Goal: Information Seeking & Learning: Learn about a topic

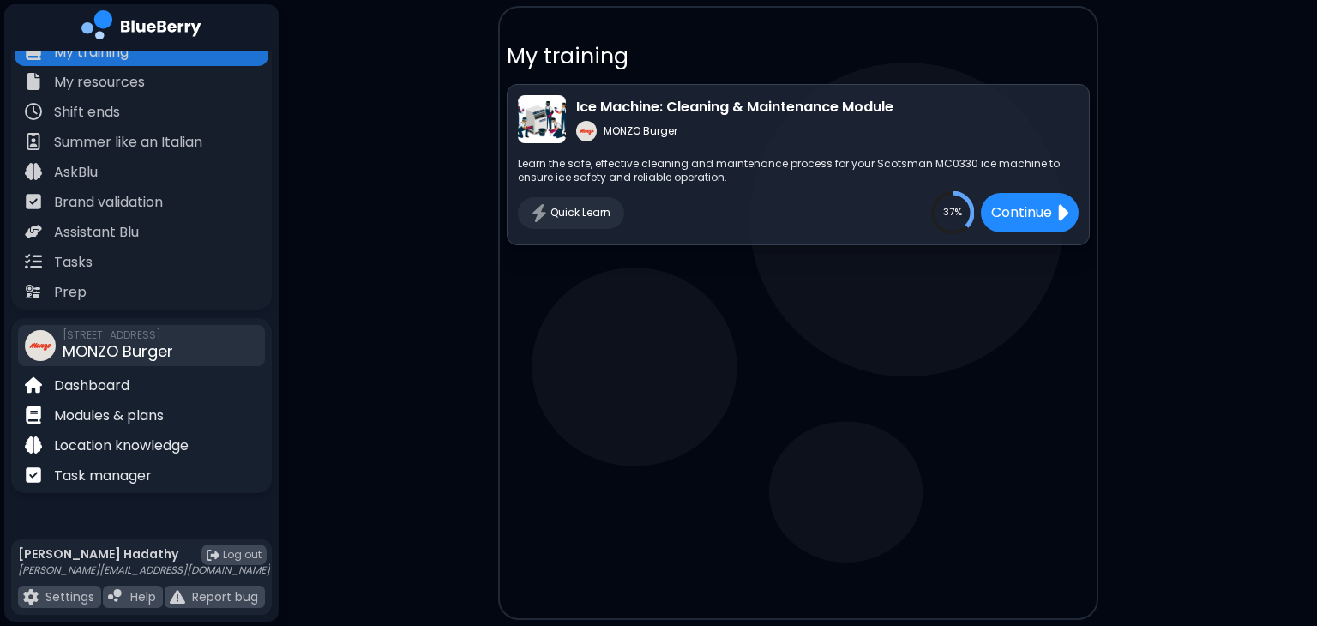
scroll to position [18, 0]
click at [357, 413] on main "My training Ice Machine: Cleaning & Maintenance Module MONZO Burger Learn the s…" at bounding box center [658, 313] width 1317 height 626
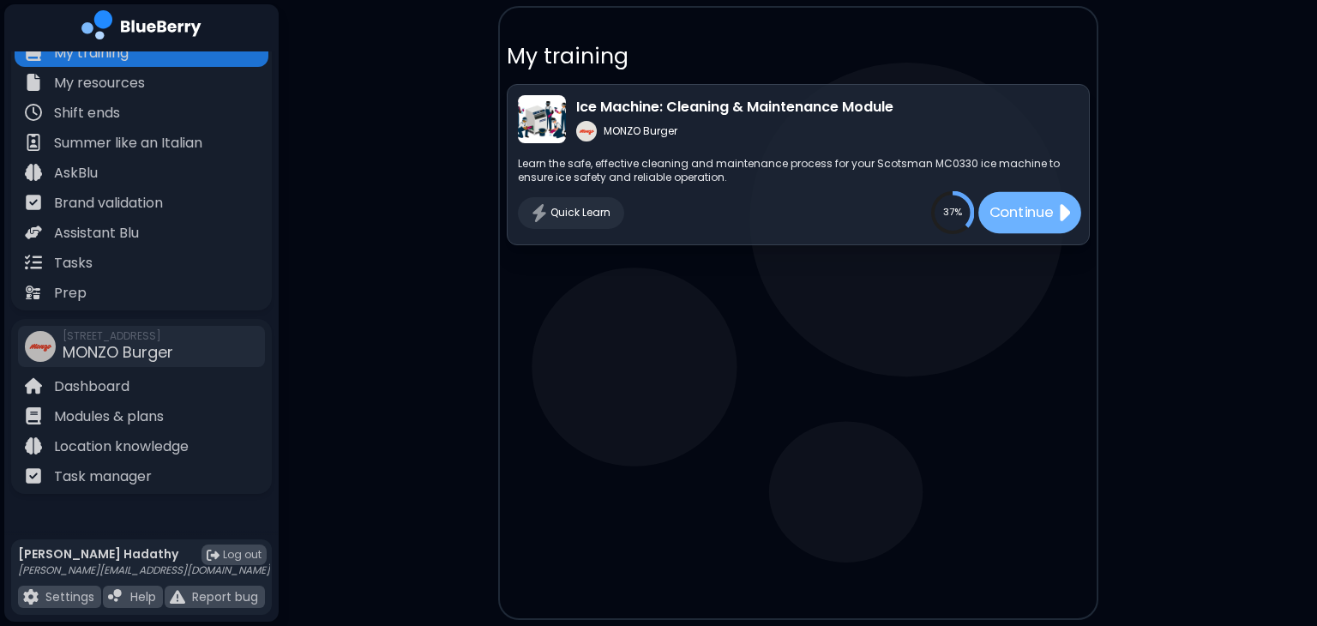
click at [981, 204] on div "Continue" at bounding box center [1029, 212] width 103 height 41
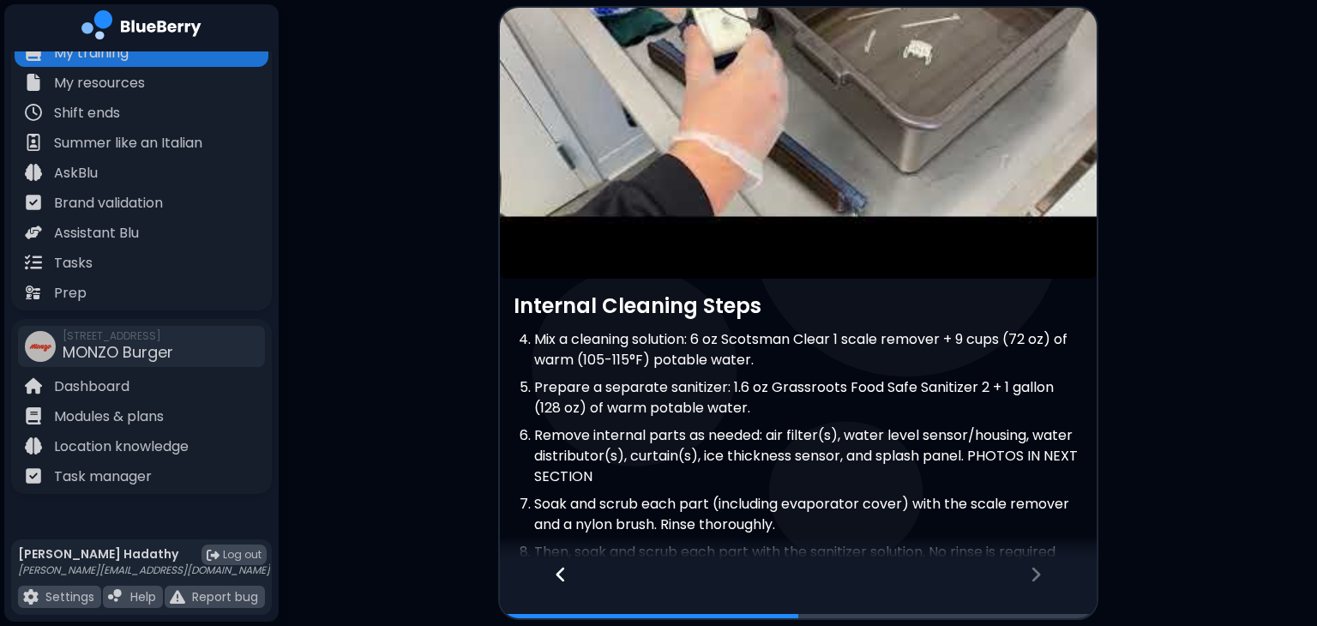
scroll to position [228, 0]
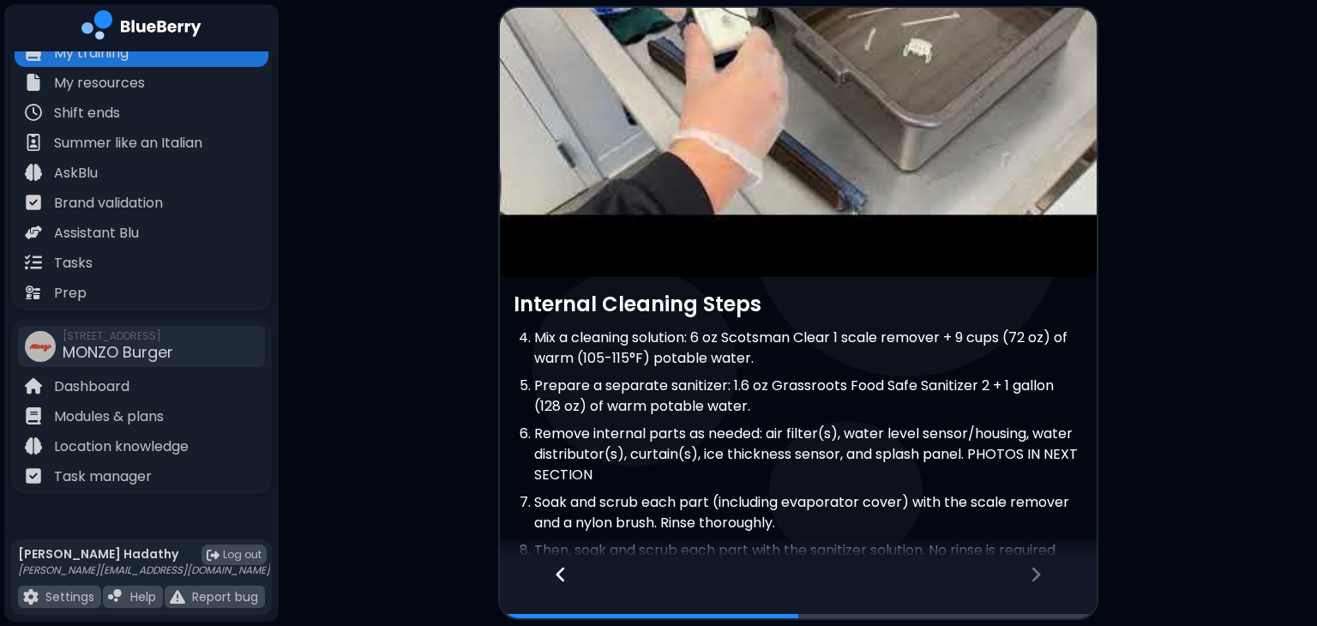
click at [1036, 574] on icon at bounding box center [1036, 574] width 12 height 19
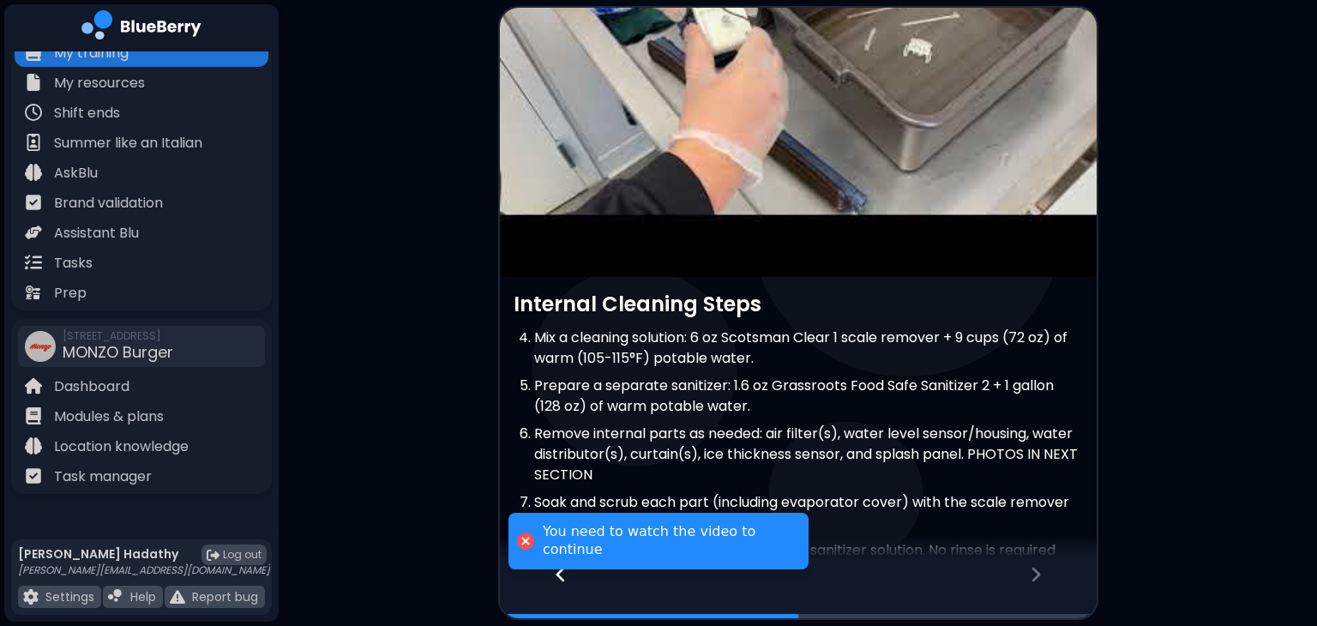
click at [1036, 574] on icon at bounding box center [1036, 574] width 12 height 19
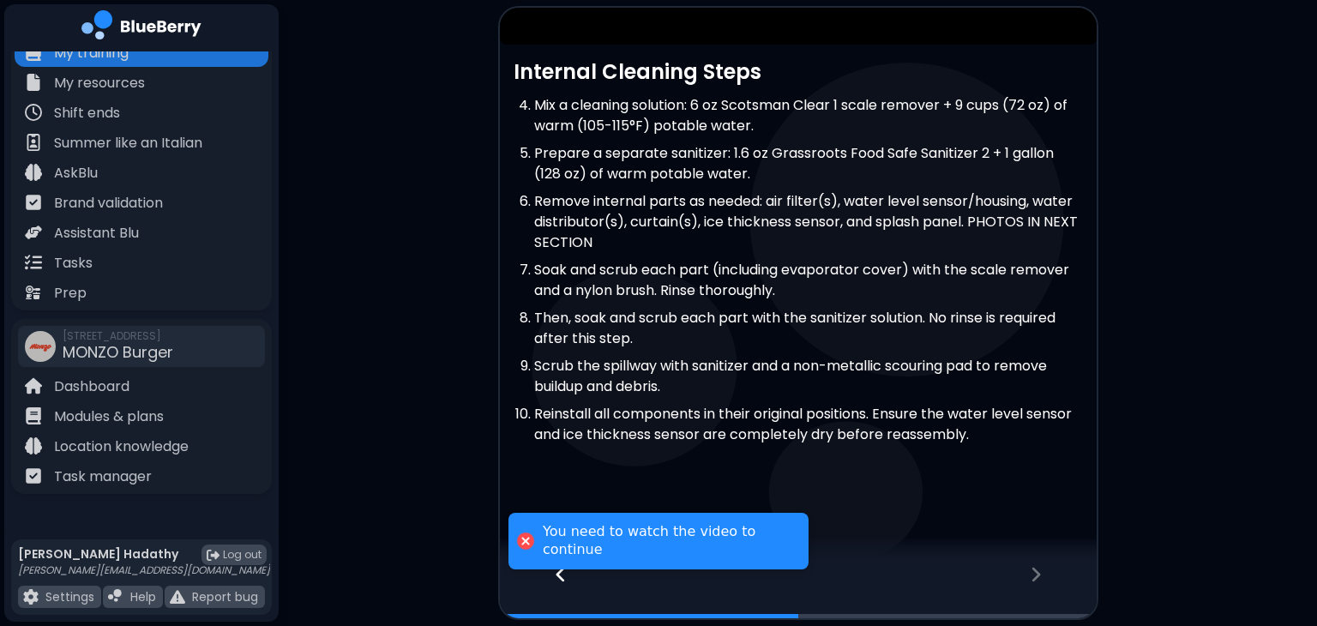
scroll to position [0, 0]
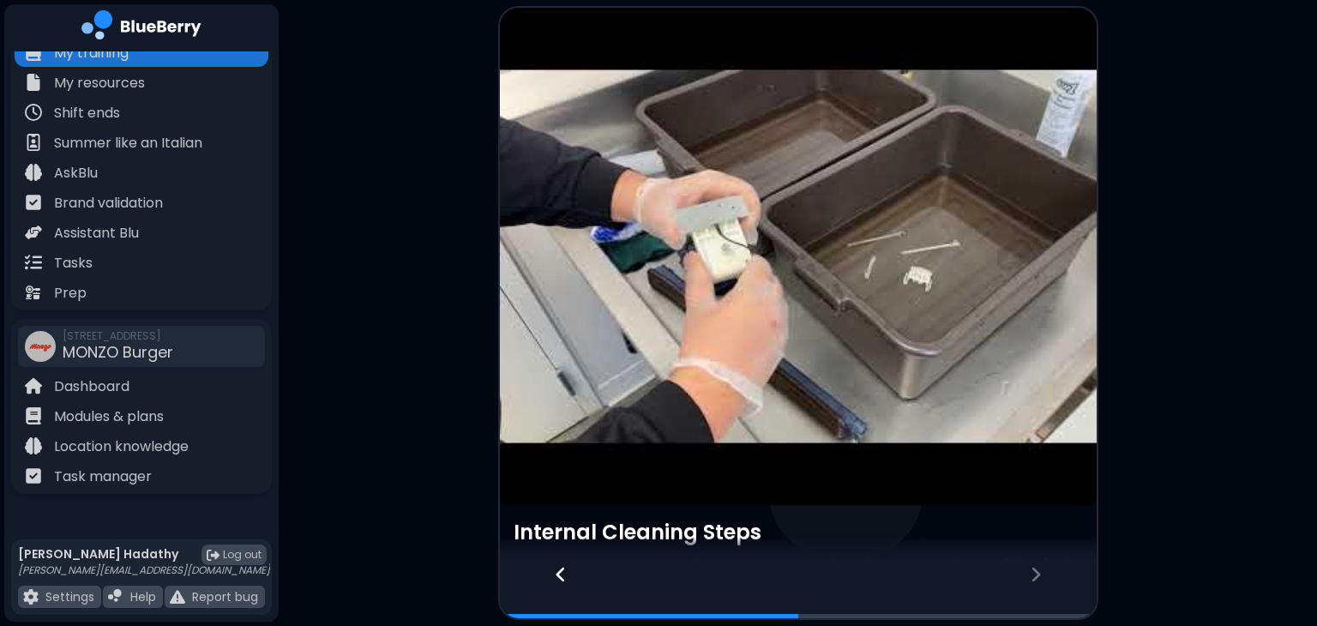
click at [563, 581] on icon at bounding box center [561, 574] width 12 height 19
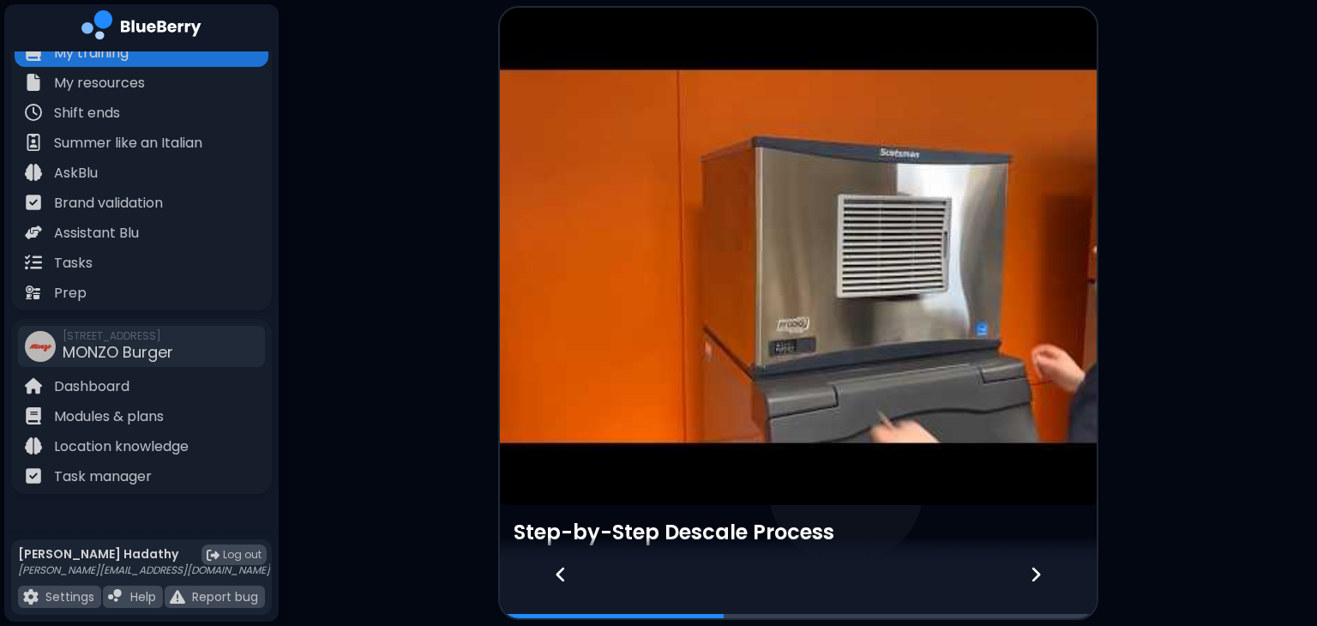
click at [812, 327] on article at bounding box center [798, 256] width 597 height 497
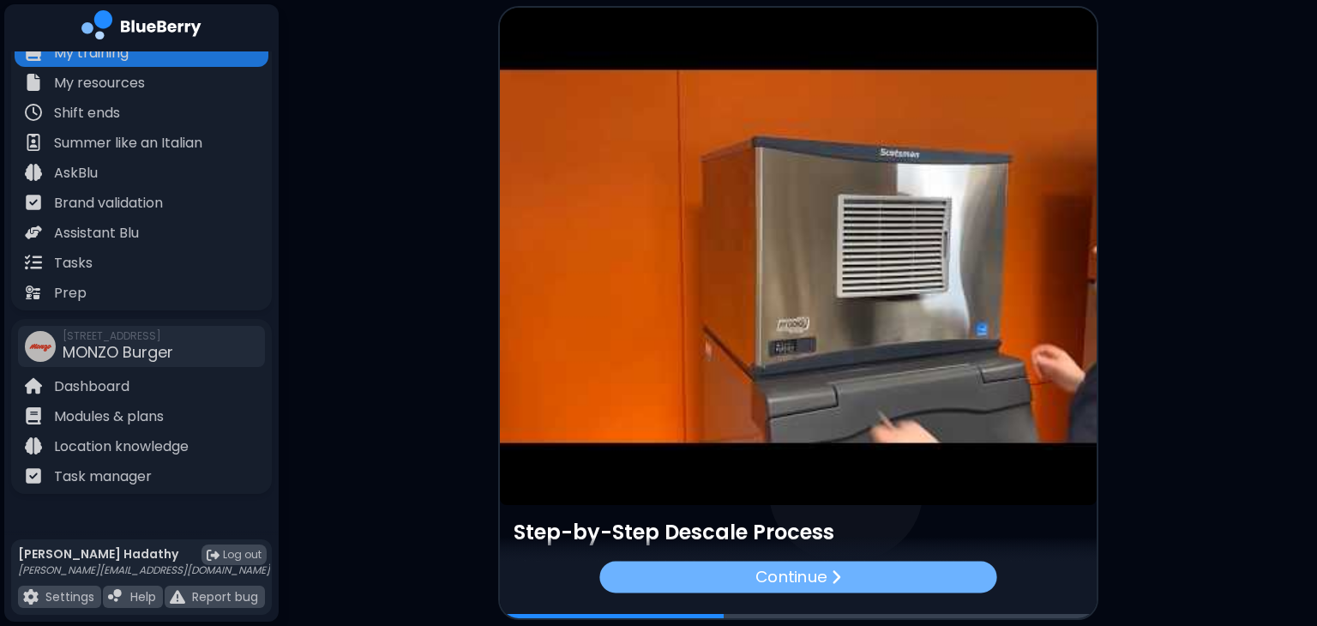
click at [818, 570] on p "Continue" at bounding box center [791, 576] width 71 height 25
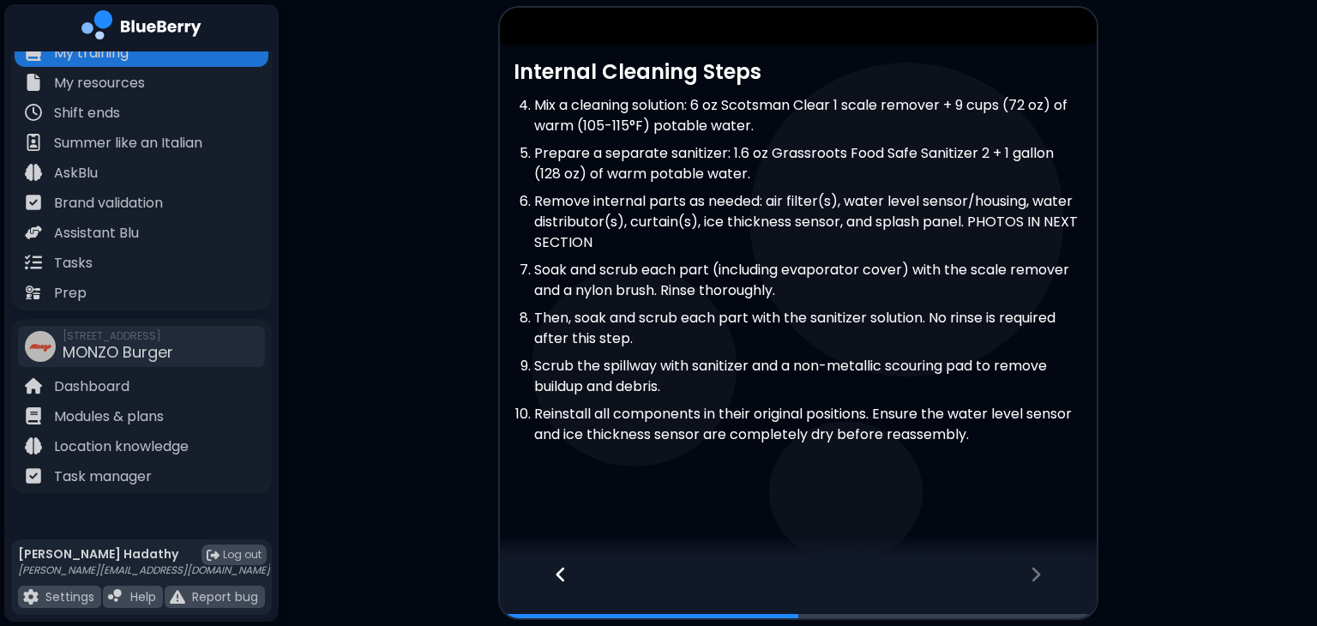
scroll to position [460, 0]
click at [1036, 575] on icon at bounding box center [1036, 574] width 12 height 19
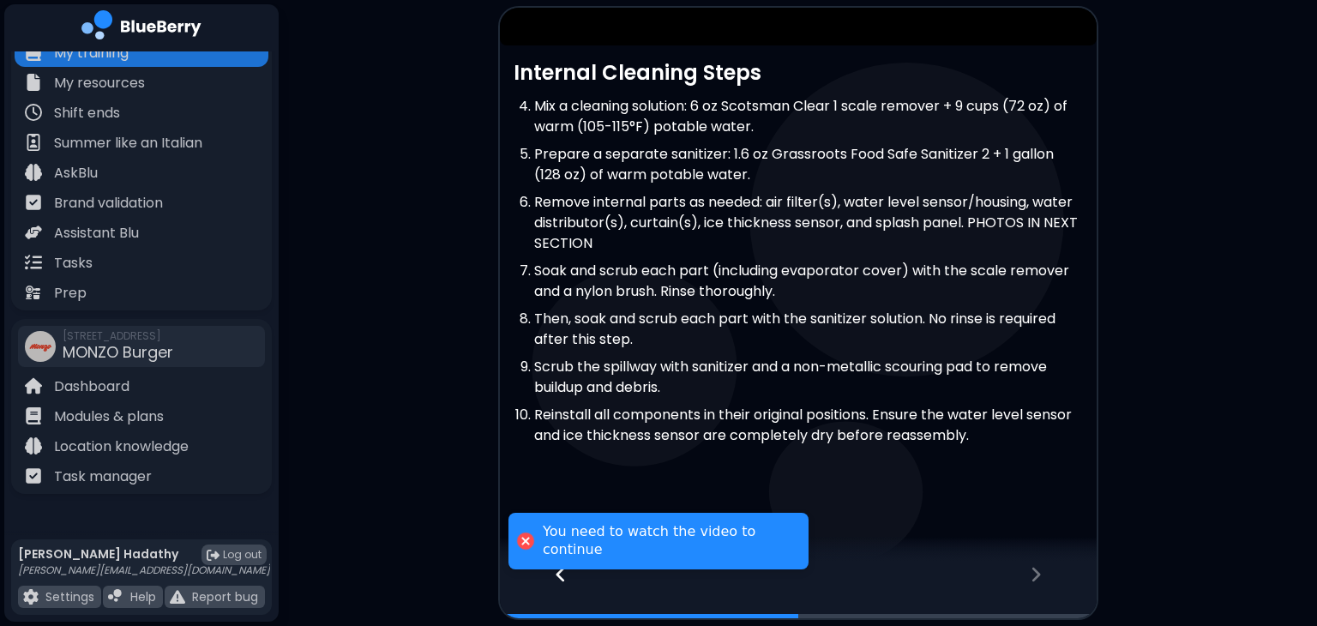
scroll to position [0, 0]
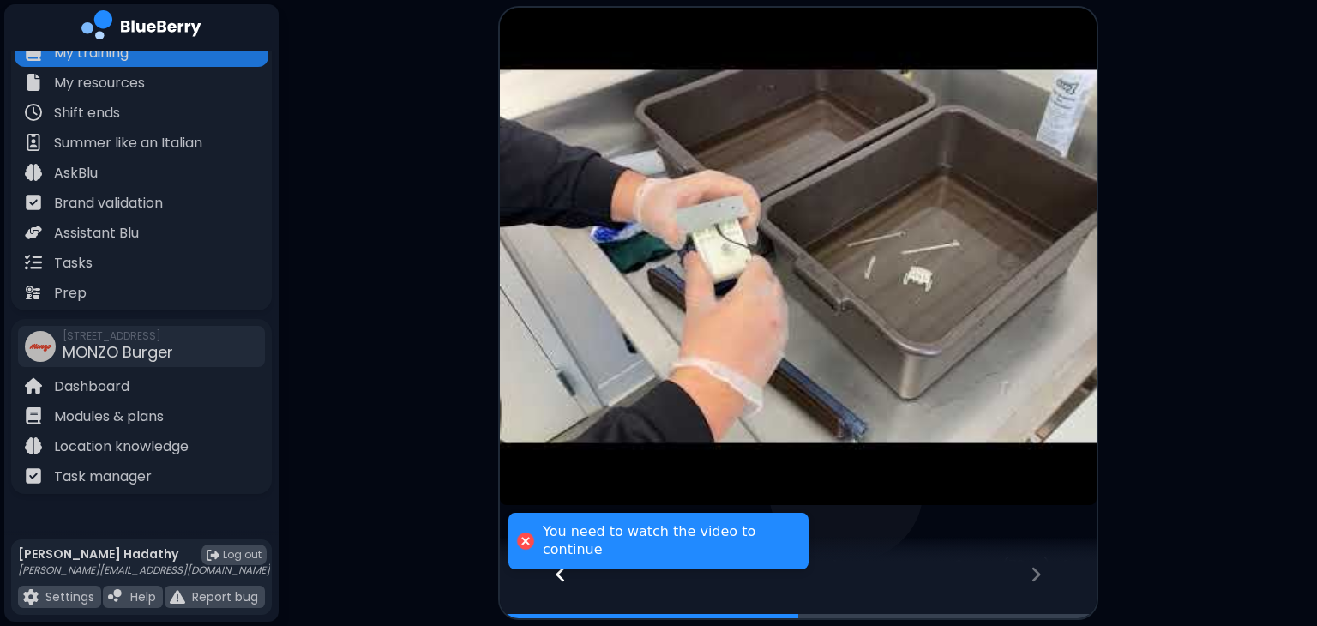
click at [834, 287] on article at bounding box center [798, 256] width 597 height 497
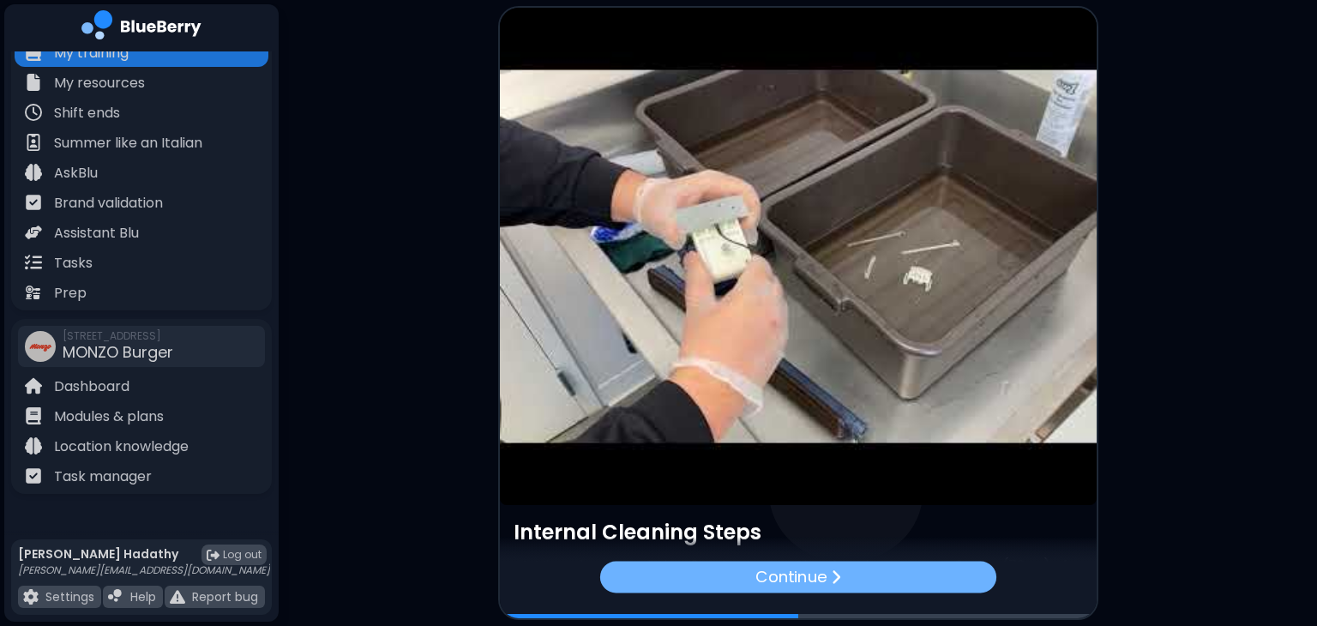
click at [866, 590] on div "Continue" at bounding box center [797, 577] width 396 height 32
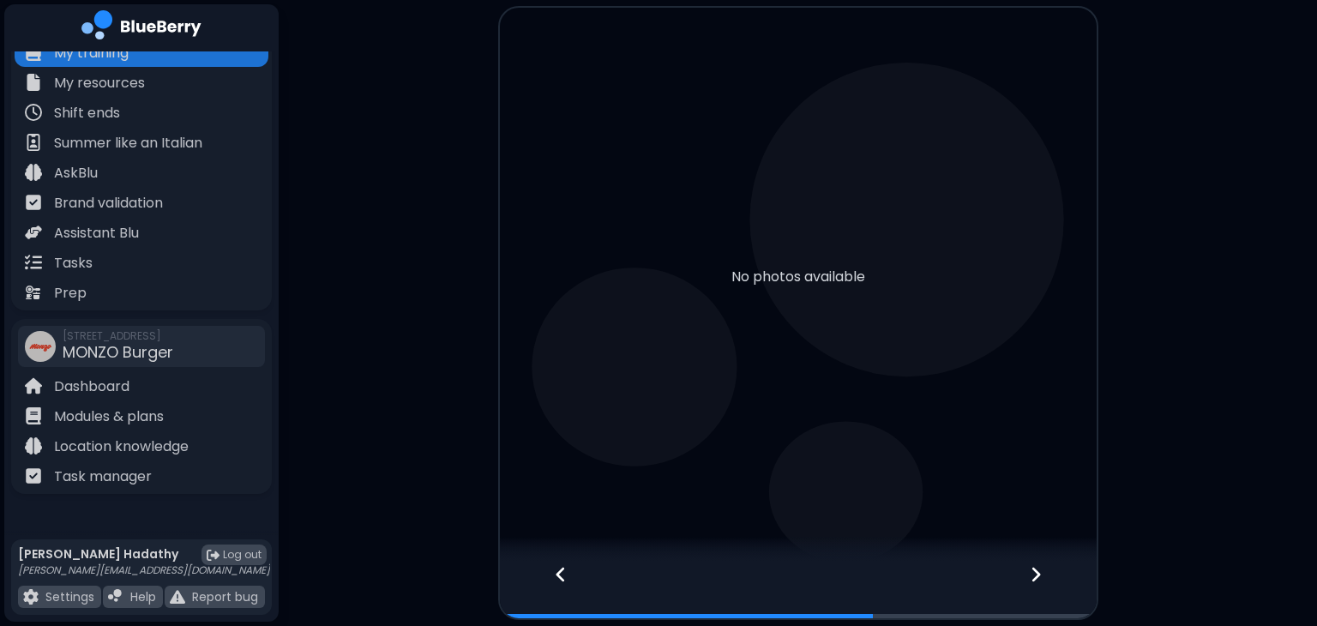
click at [1039, 573] on icon at bounding box center [1036, 574] width 12 height 19
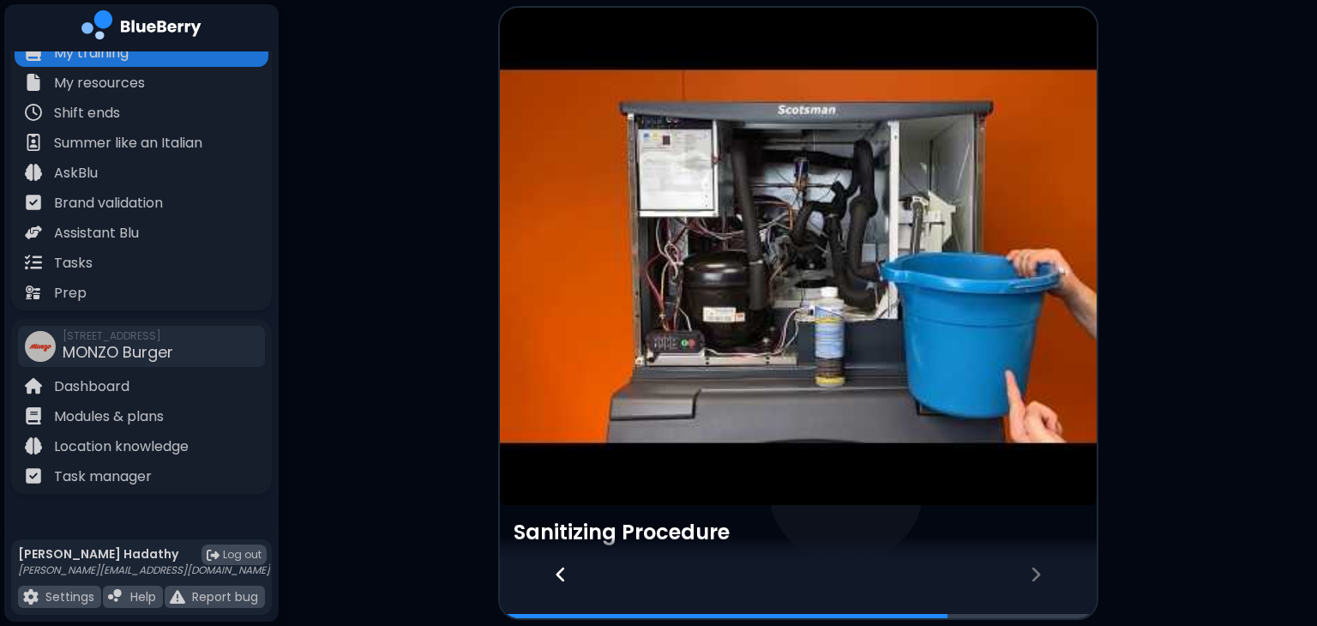
click at [895, 388] on article at bounding box center [798, 256] width 597 height 497
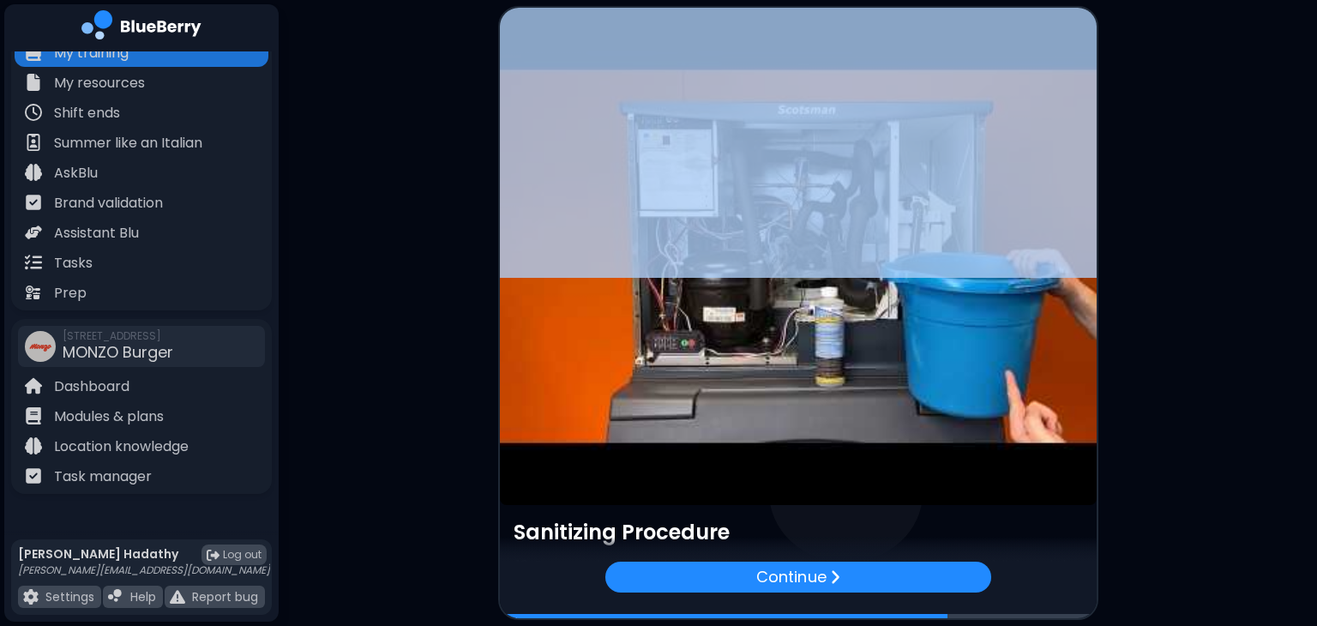
click at [895, 388] on article at bounding box center [798, 256] width 597 height 497
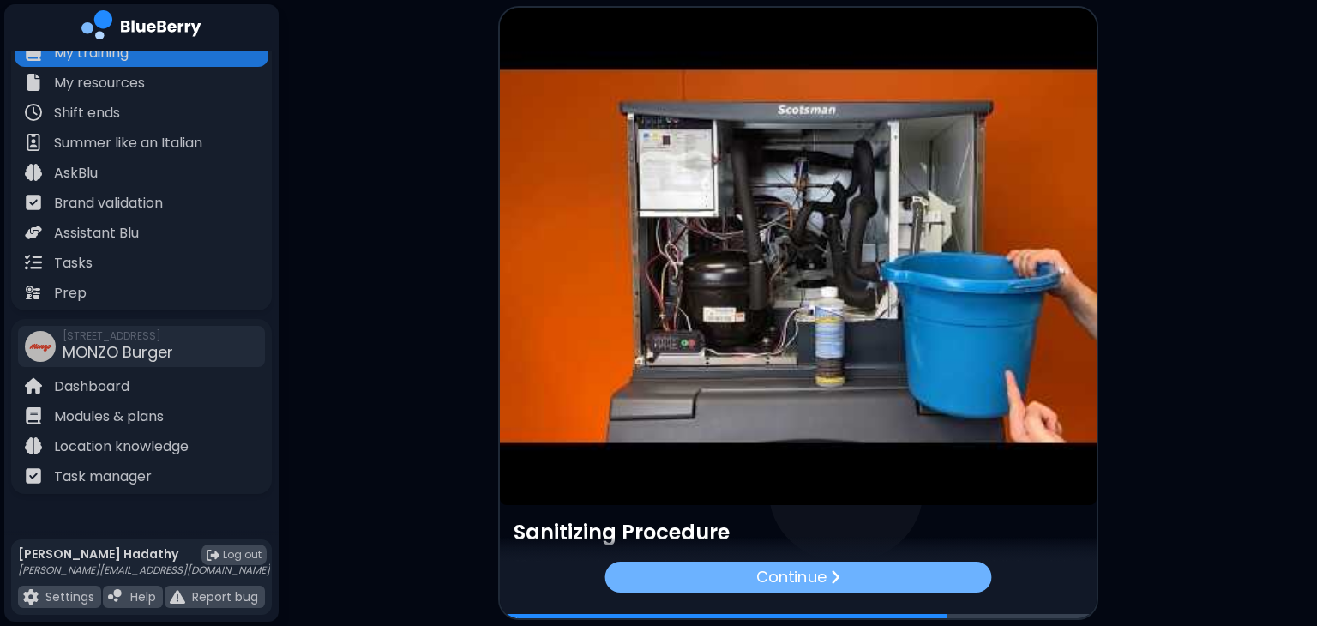
click at [875, 563] on div "Continue" at bounding box center [798, 577] width 387 height 31
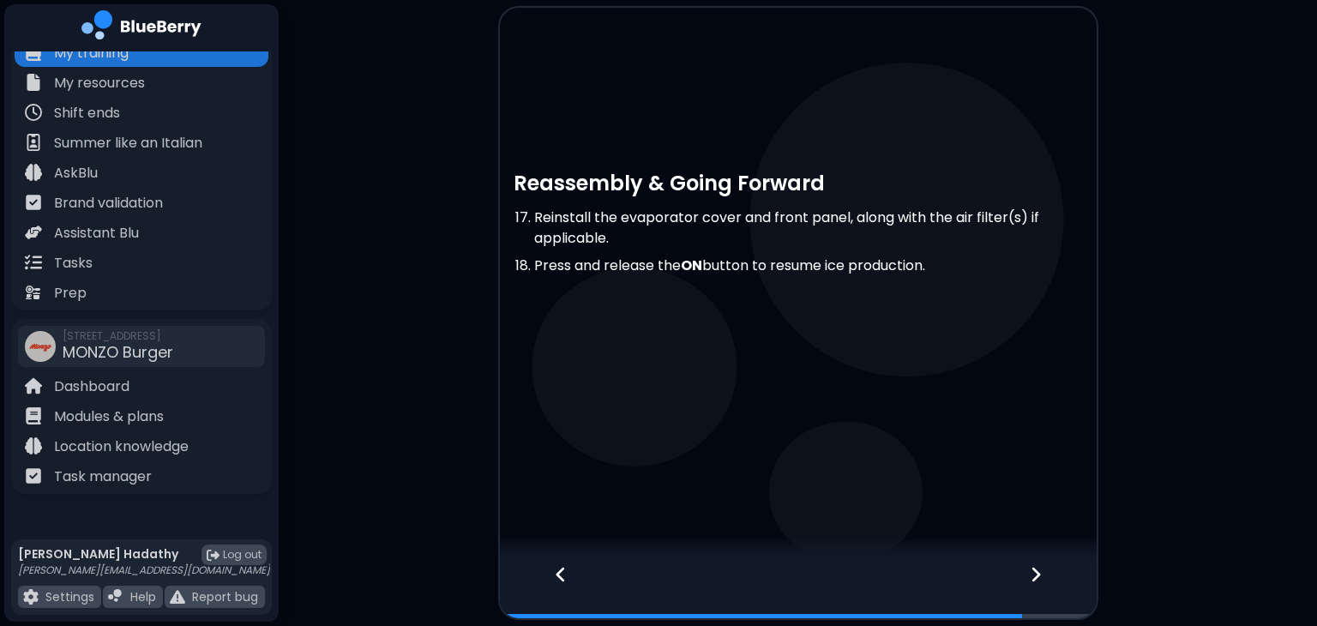
click at [1048, 567] on div at bounding box center [1046, 590] width 101 height 57
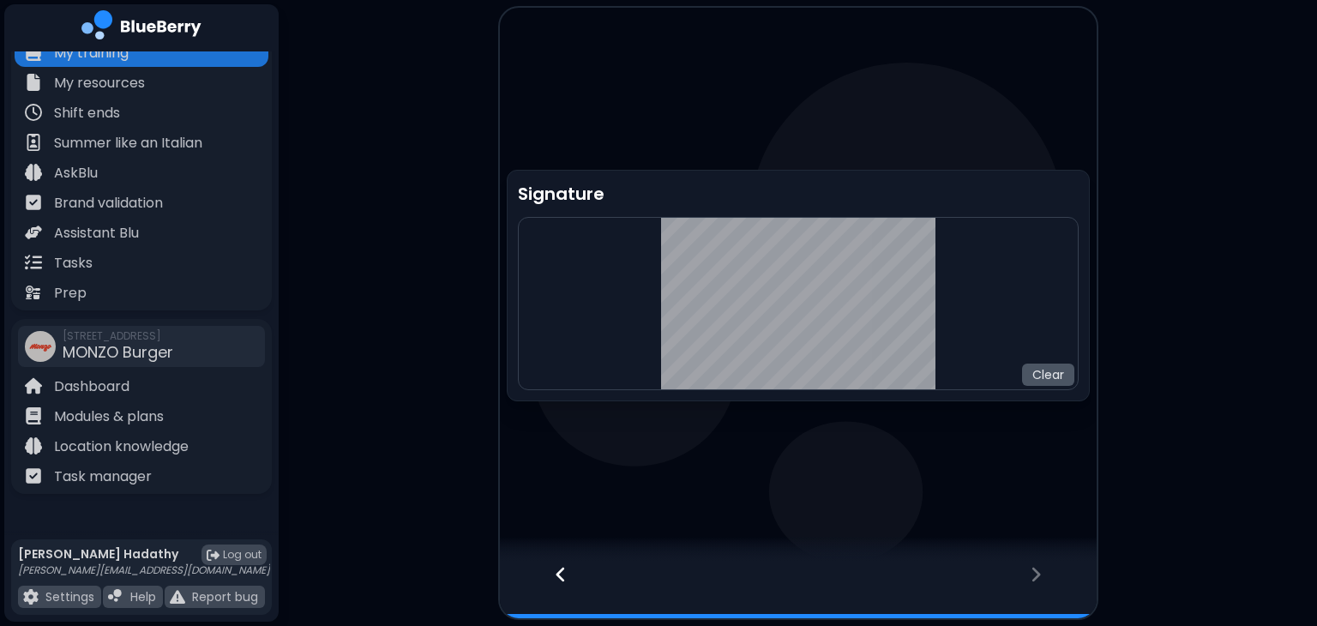
click at [1026, 375] on button "Clear" at bounding box center [1048, 375] width 52 height 22
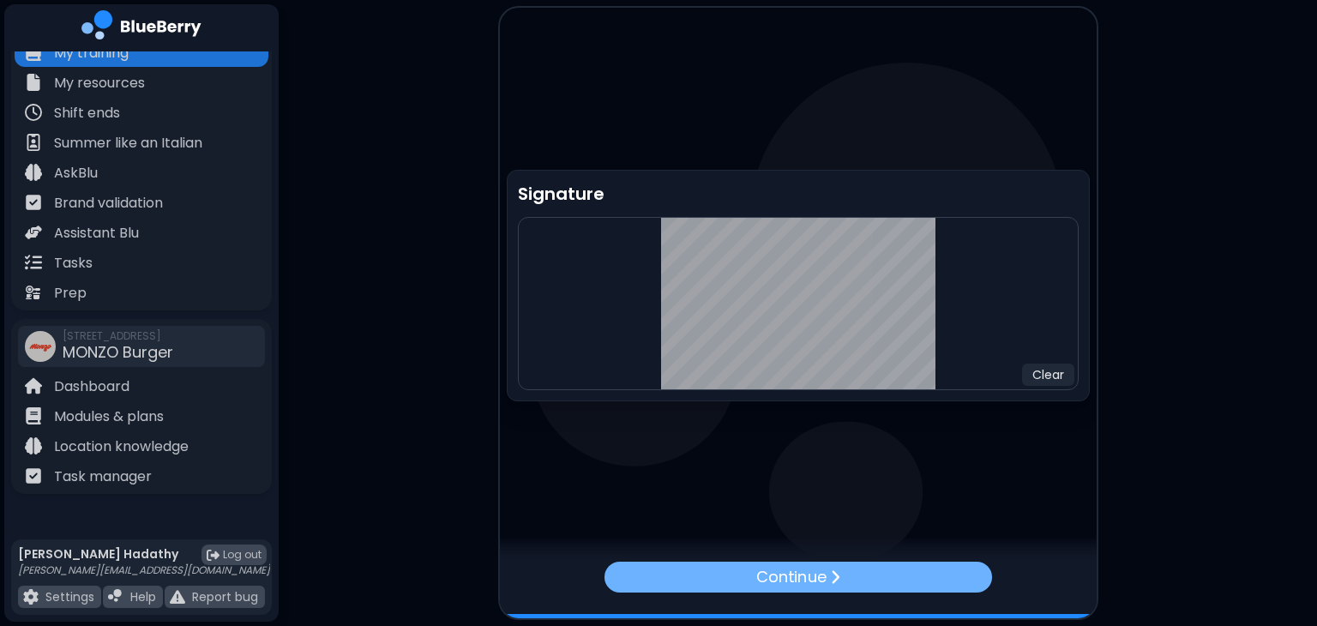
click at [768, 570] on p "Continue" at bounding box center [790, 577] width 69 height 24
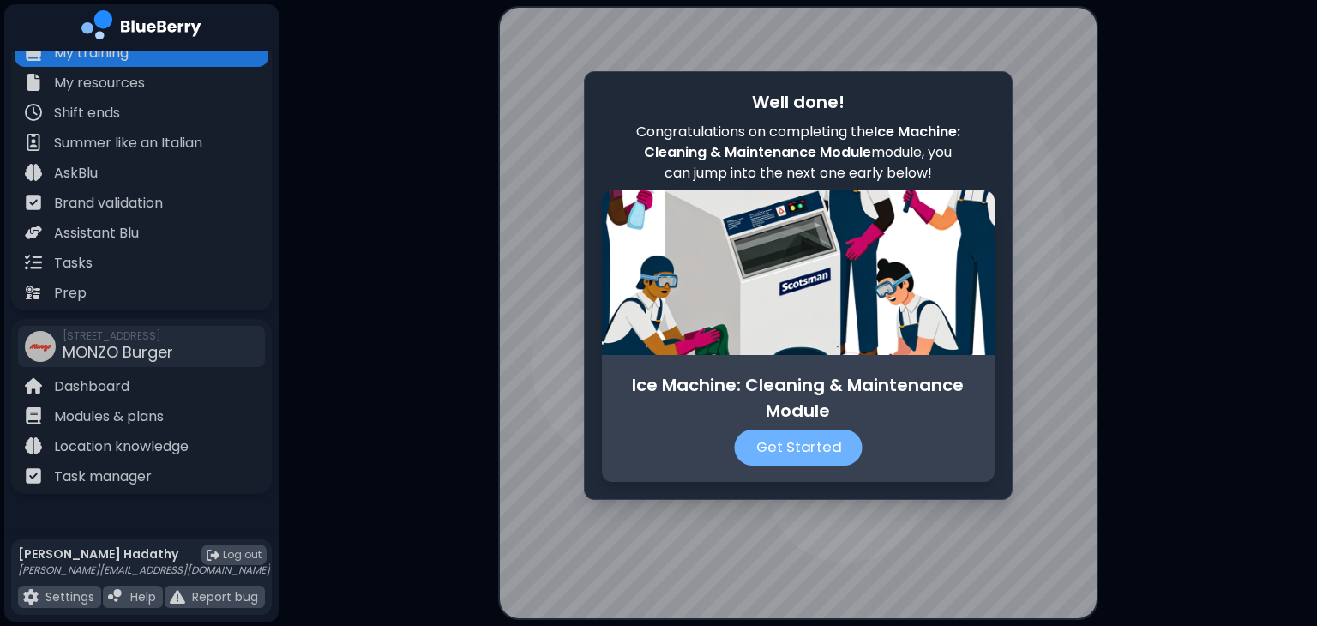
click at [794, 461] on p "Get Started" at bounding box center [798, 448] width 128 height 36
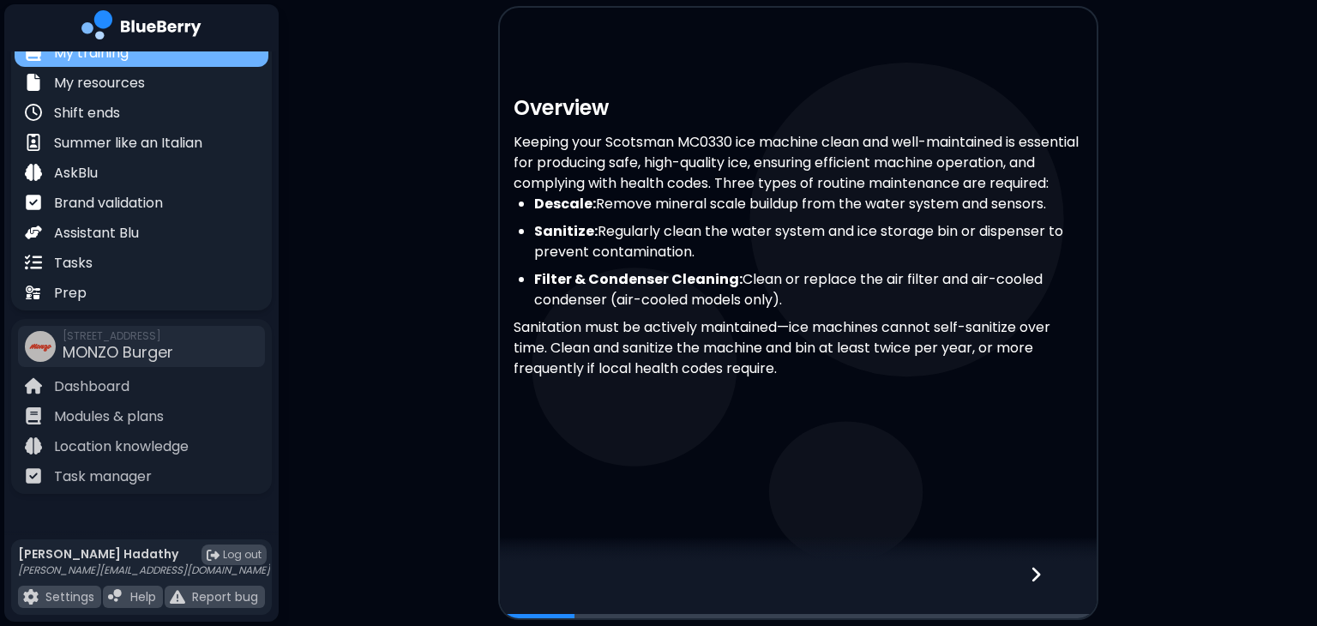
click at [150, 57] on div "My training" at bounding box center [142, 52] width 254 height 30
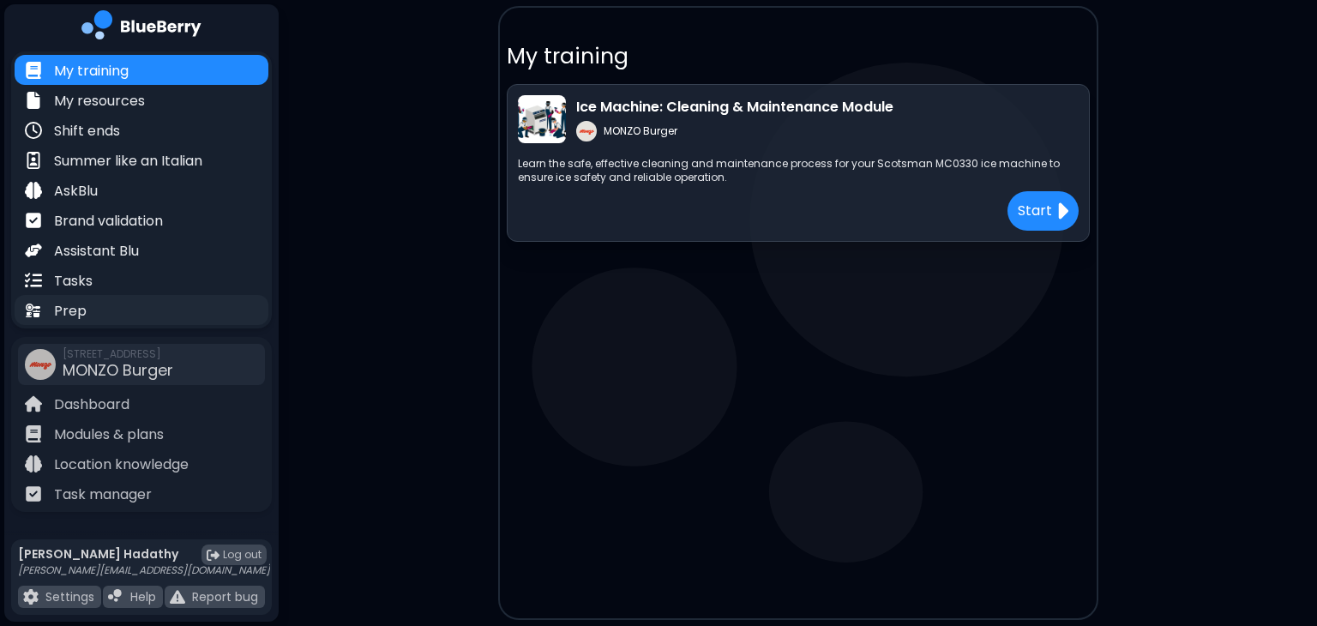
click at [128, 310] on div "Prep" at bounding box center [142, 310] width 254 height 30
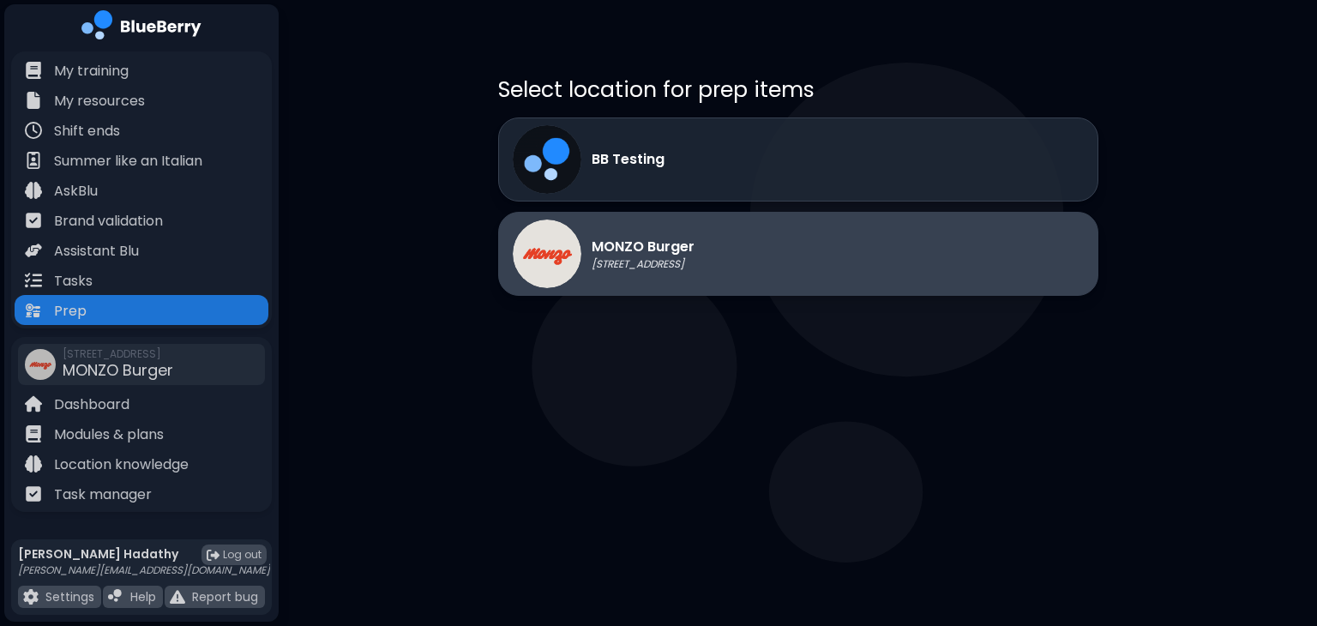
click at [551, 258] on img at bounding box center [547, 254] width 69 height 69
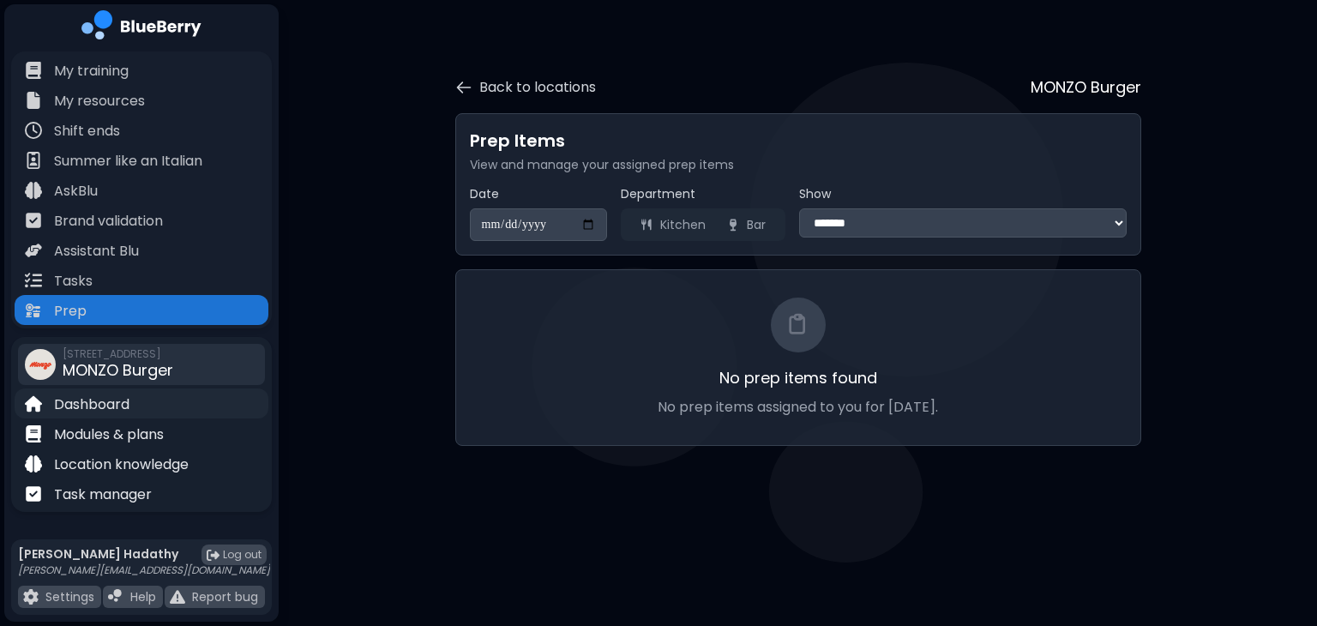
click at [140, 409] on div "Dashboard" at bounding box center [142, 403] width 254 height 30
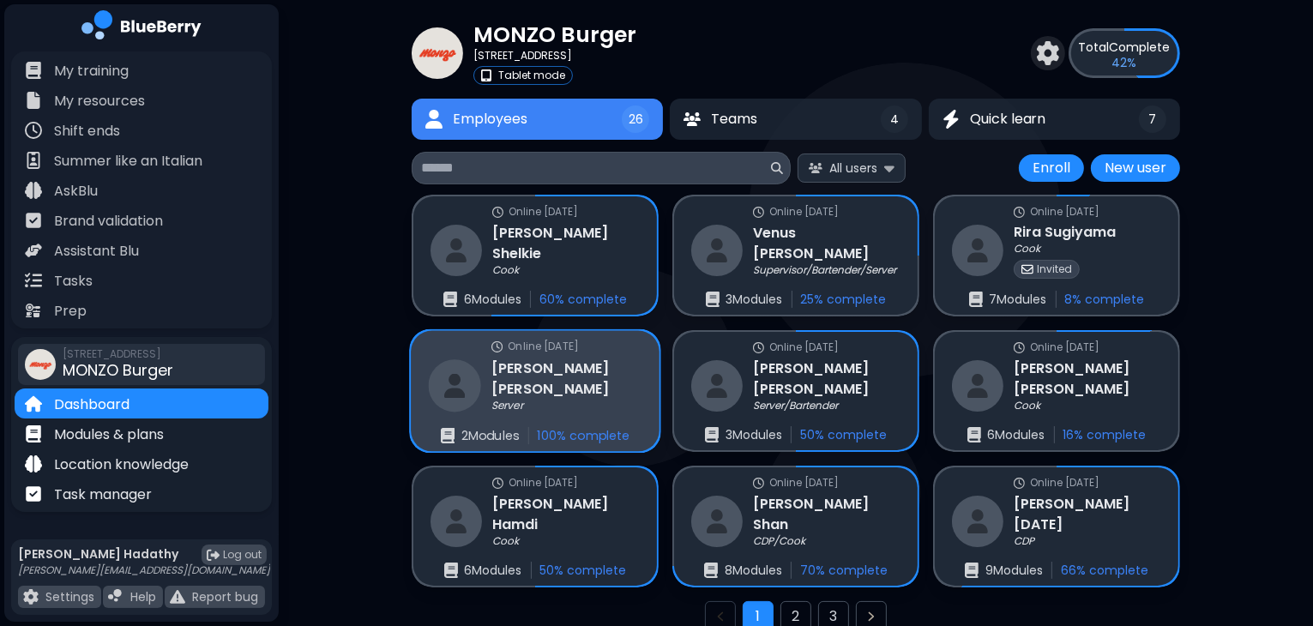
scroll to position [111, 0]
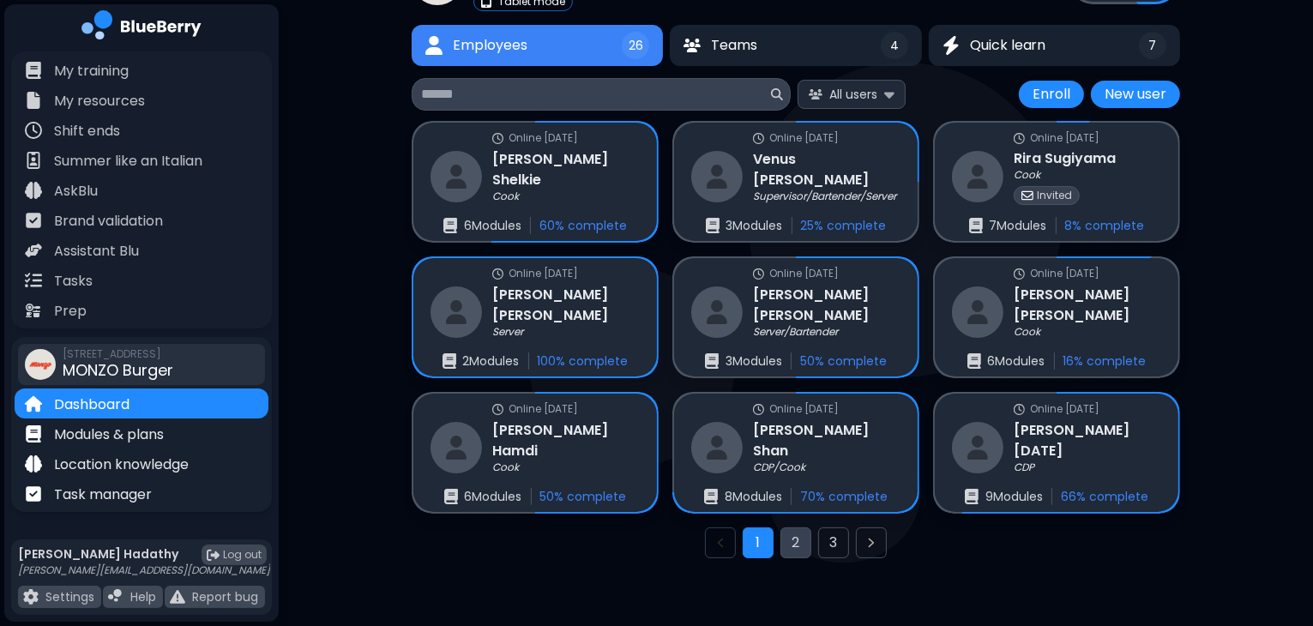
click at [798, 542] on button "2" at bounding box center [795, 542] width 31 height 31
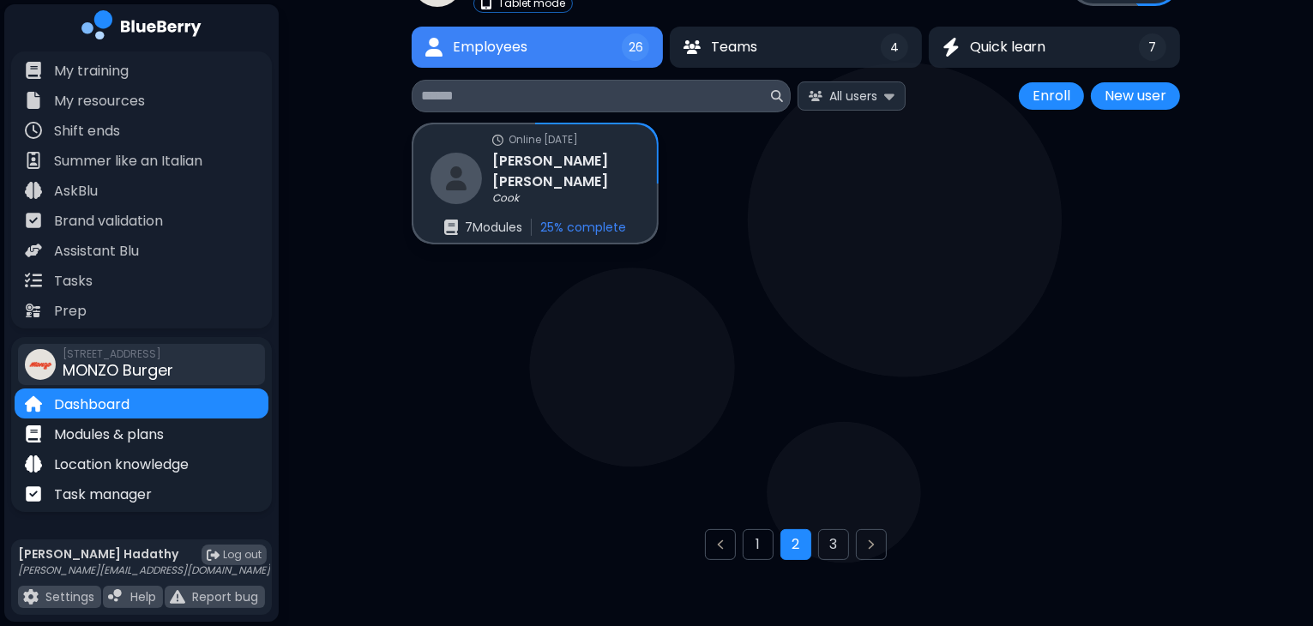
scroll to position [45, 0]
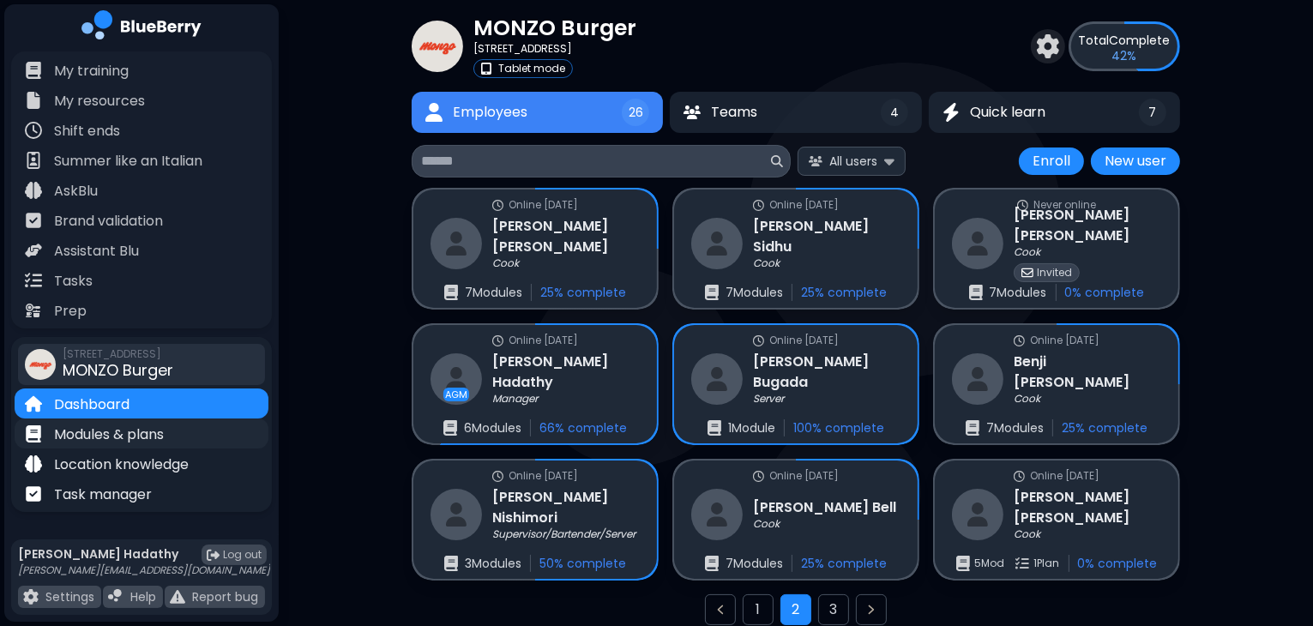
click at [158, 442] on p "Modules & plans" at bounding box center [109, 434] width 110 height 21
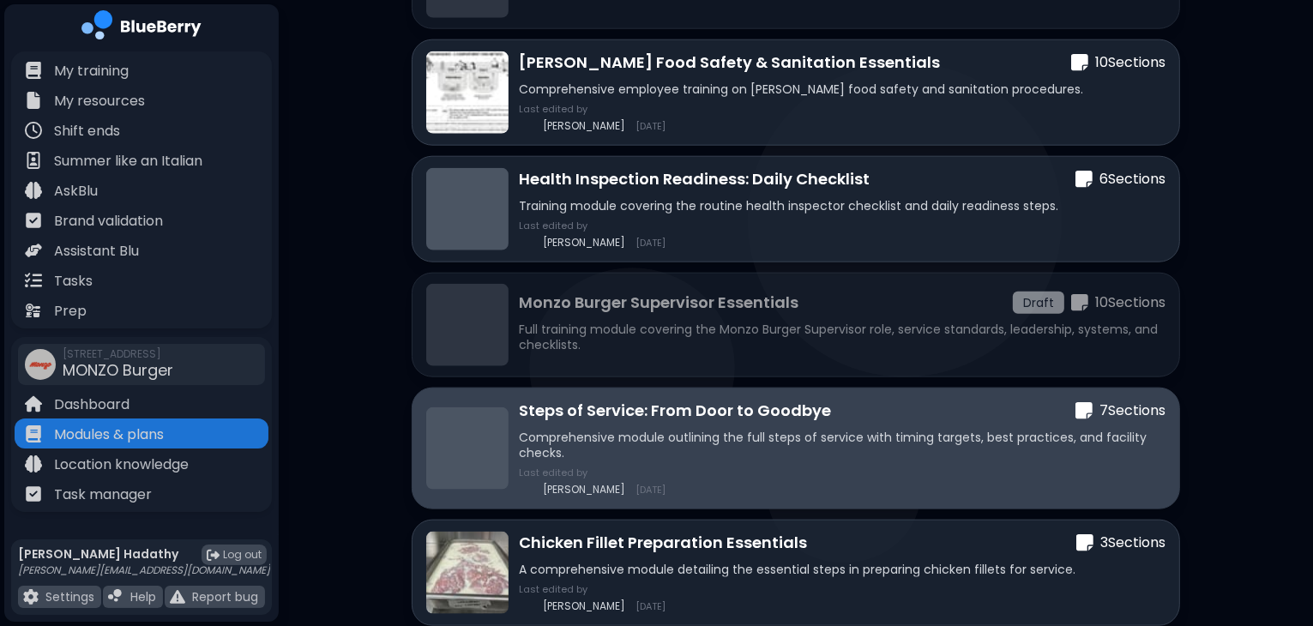
scroll to position [2158, 0]
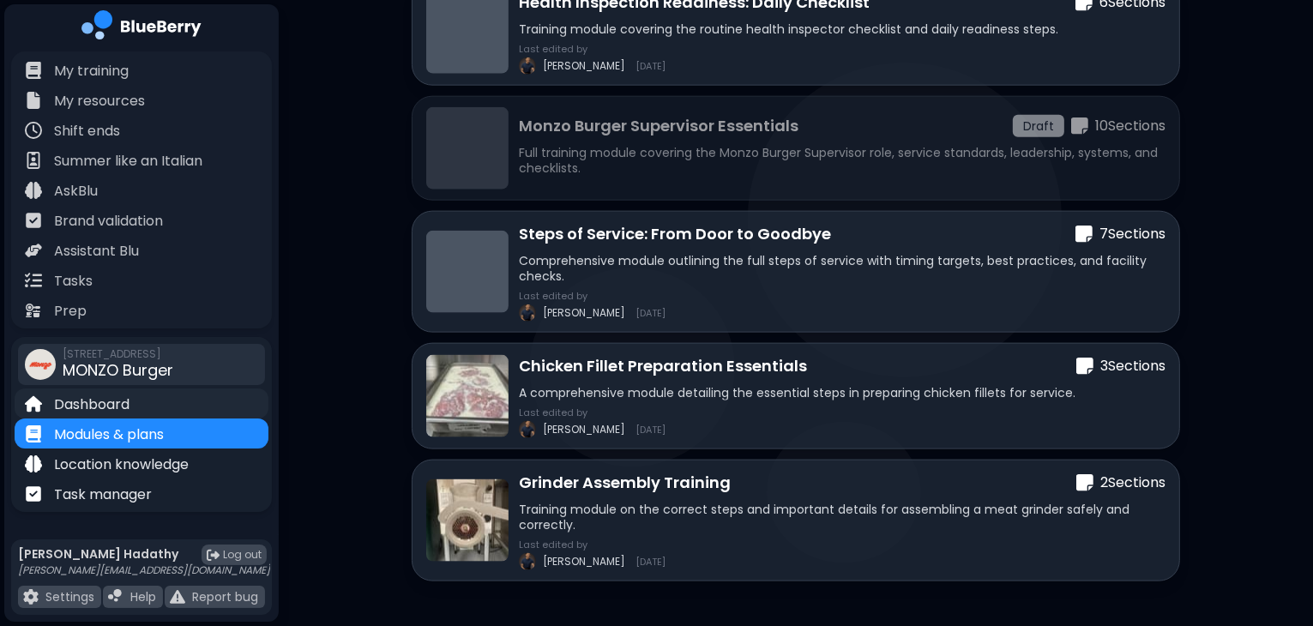
click at [133, 392] on div "Dashboard" at bounding box center [142, 403] width 254 height 30
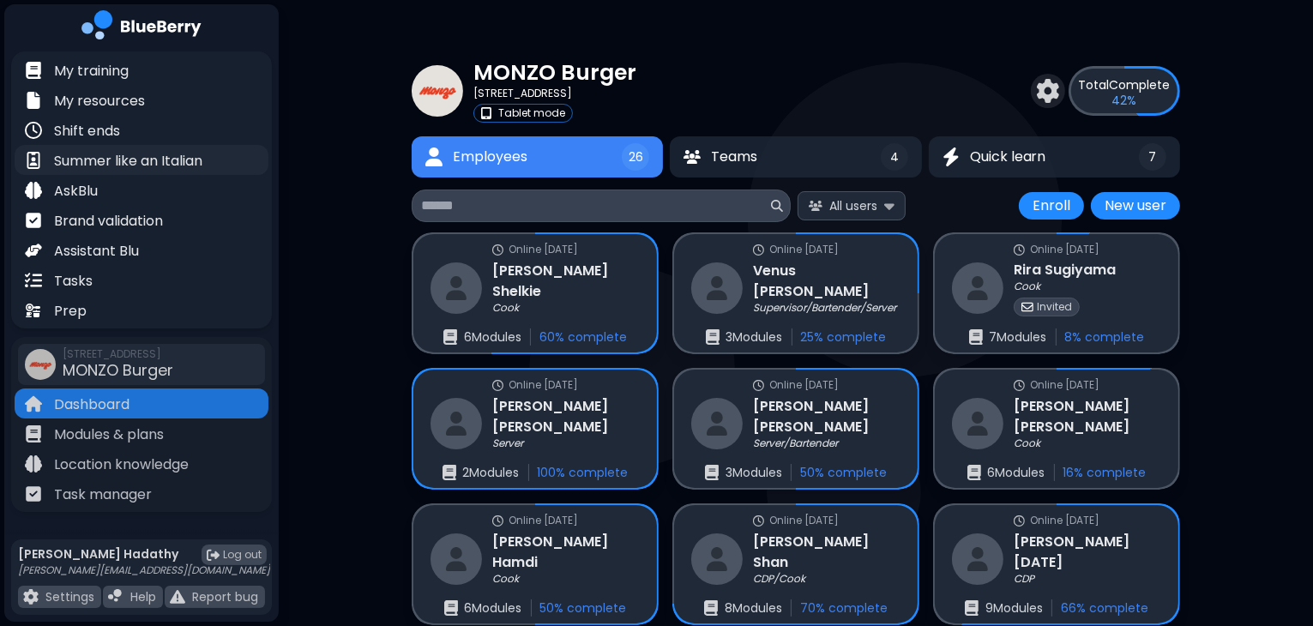
click at [151, 169] on p "Summer like an Italian" at bounding box center [128, 161] width 148 height 21
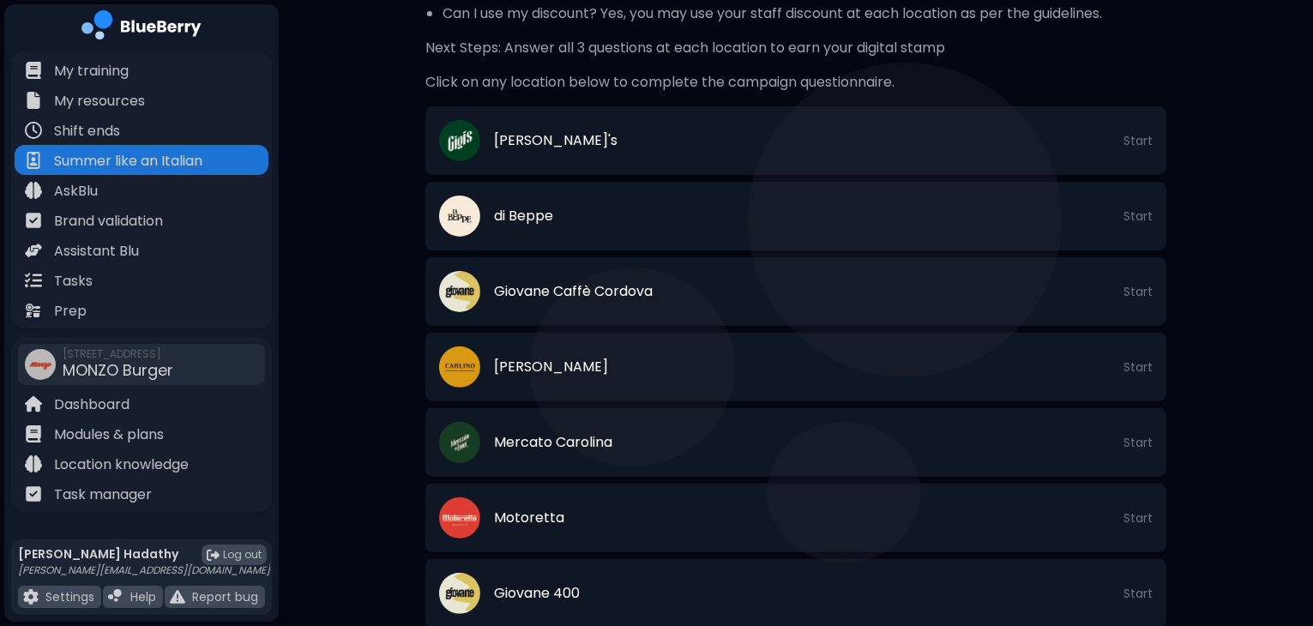
scroll to position [520, 0]
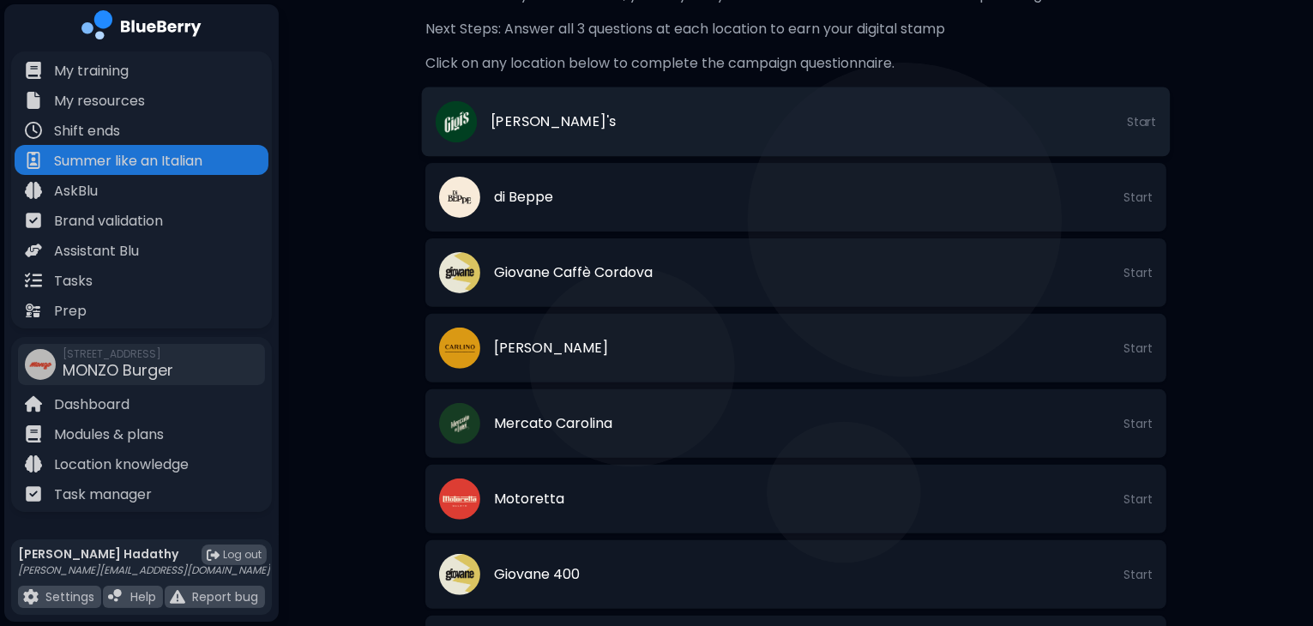
click at [626, 133] on li "[PERSON_NAME]'s Start" at bounding box center [796, 121] width 749 height 69
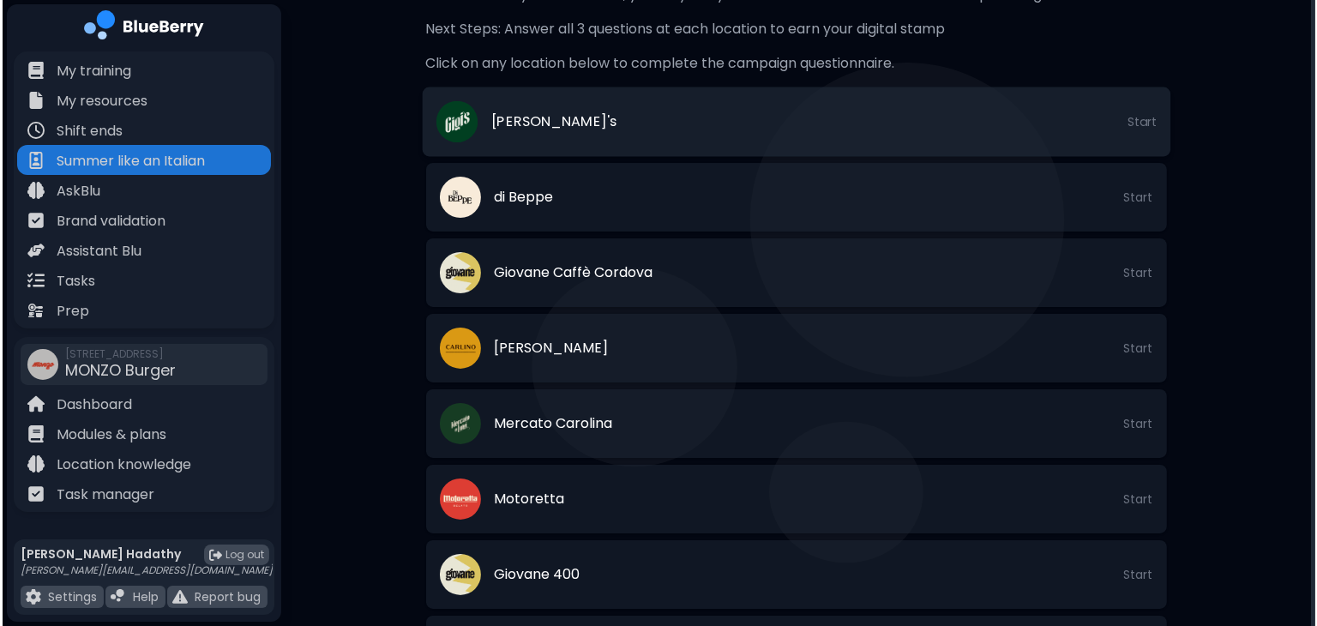
scroll to position [0, 0]
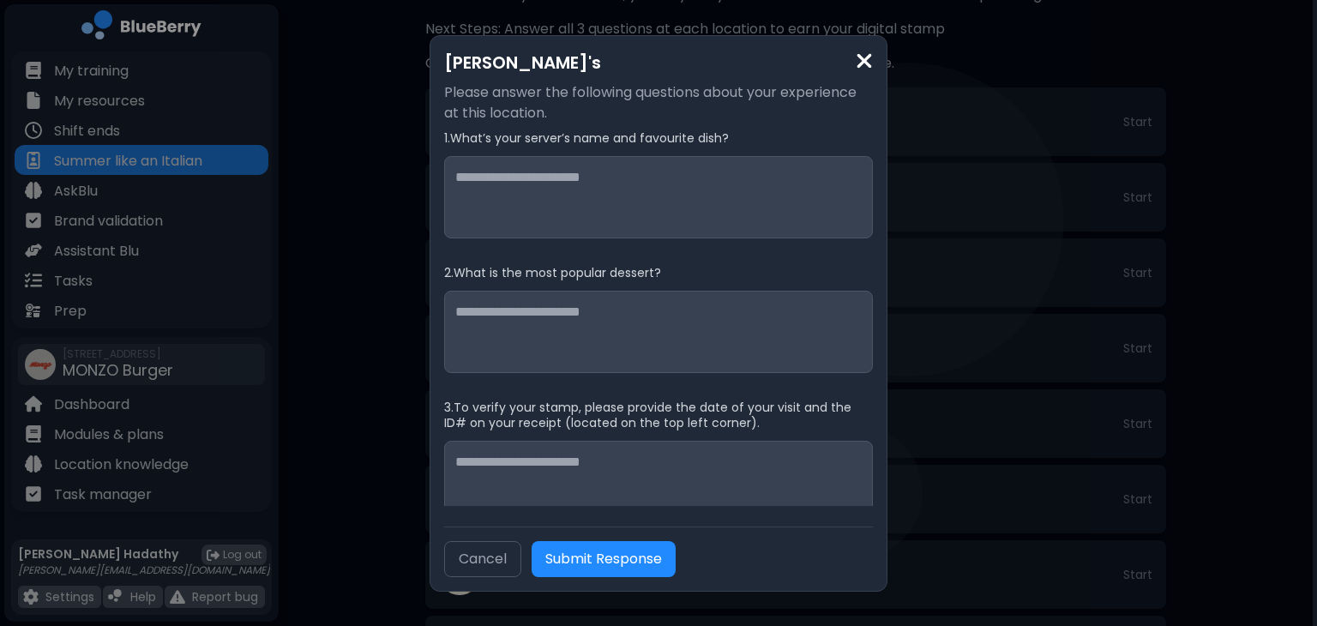
click at [858, 63] on img at bounding box center [864, 61] width 17 height 23
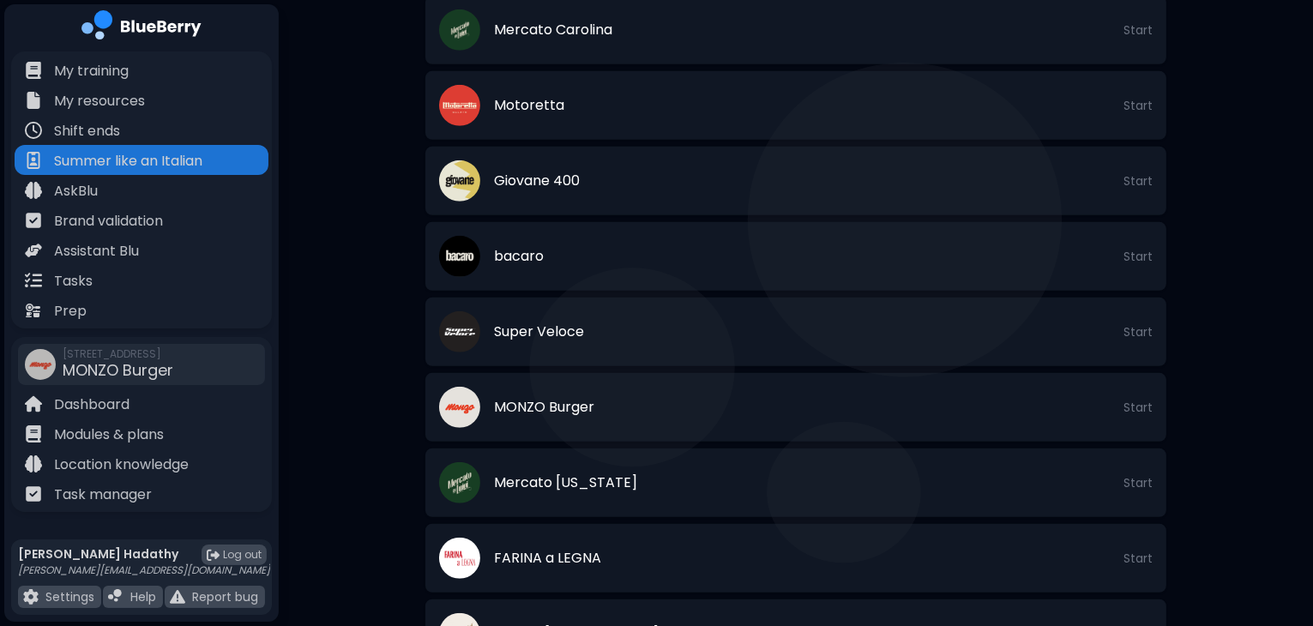
scroll to position [924, 0]
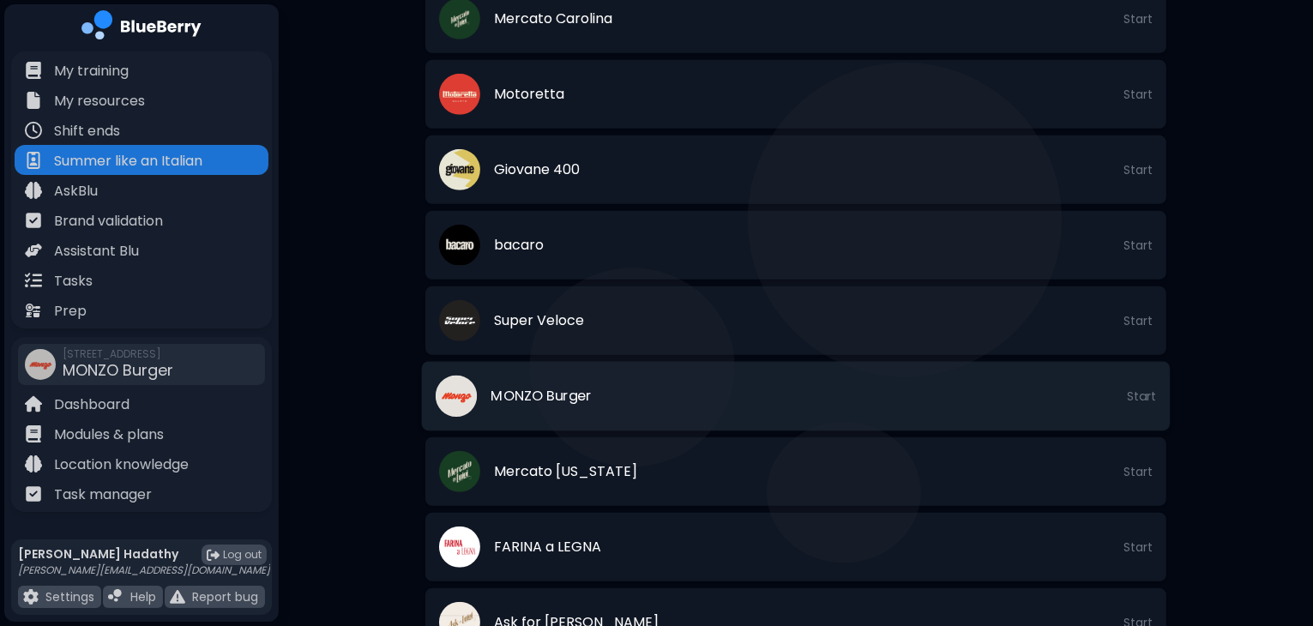
click at [744, 419] on li "MONZO Burger Start" at bounding box center [796, 396] width 749 height 69
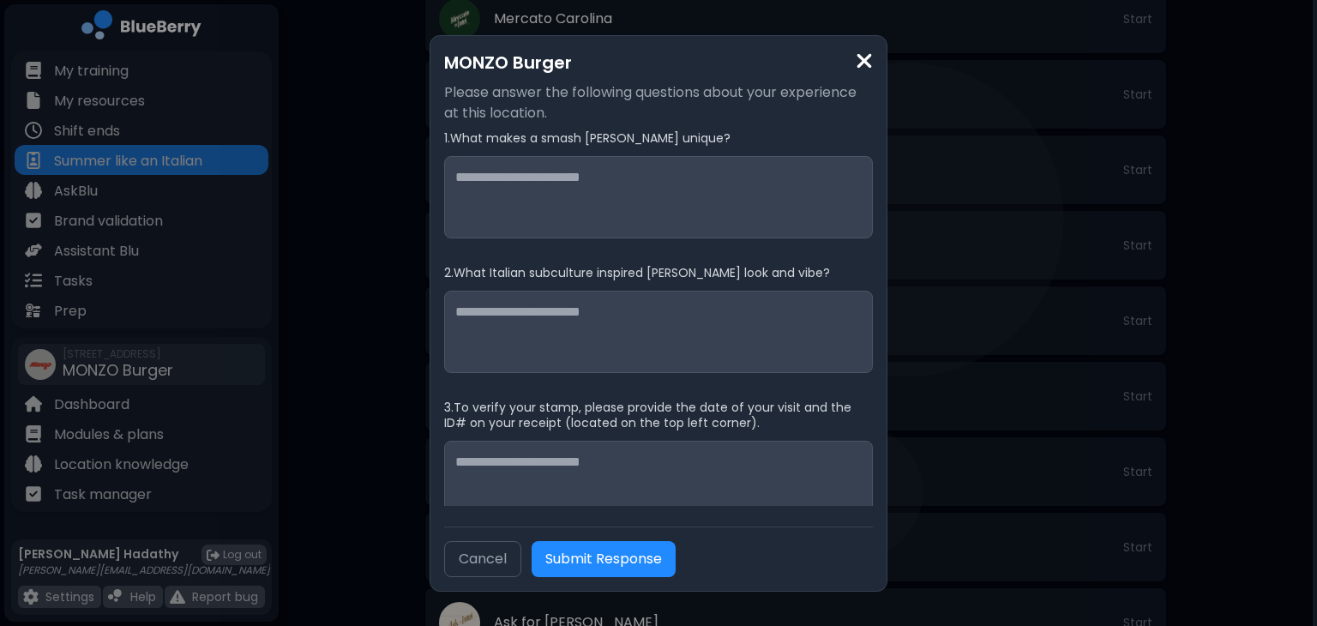
scroll to position [21, 0]
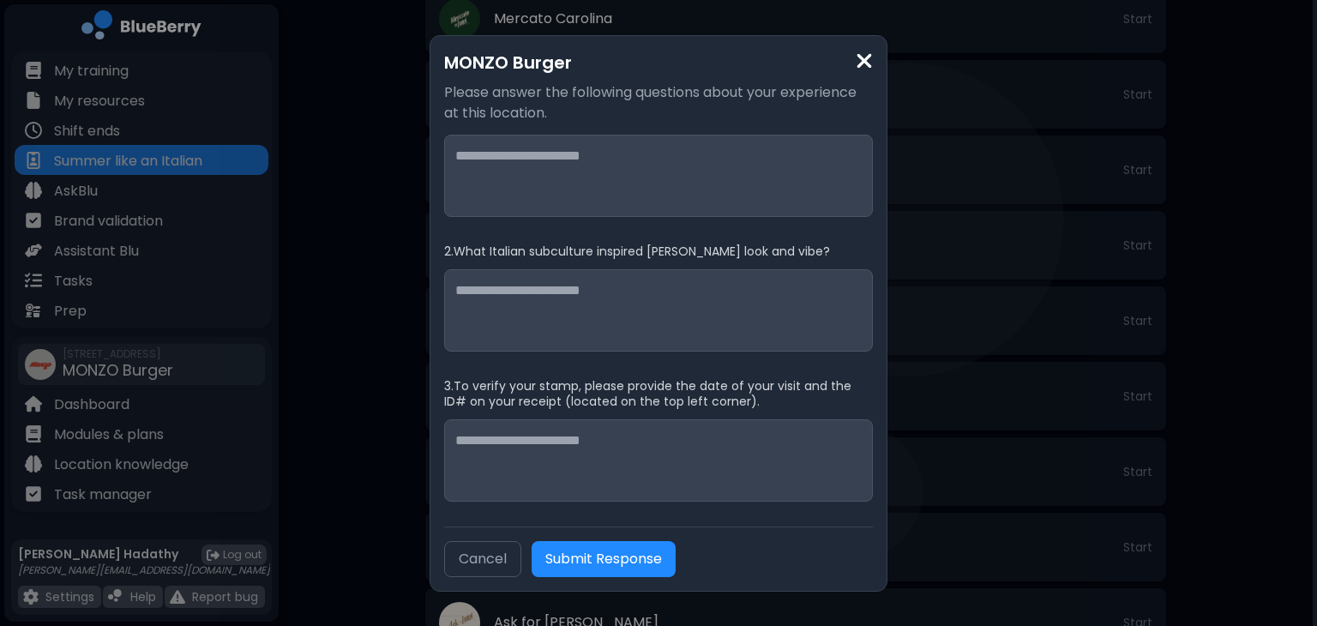
click at [860, 50] on img at bounding box center [864, 61] width 17 height 23
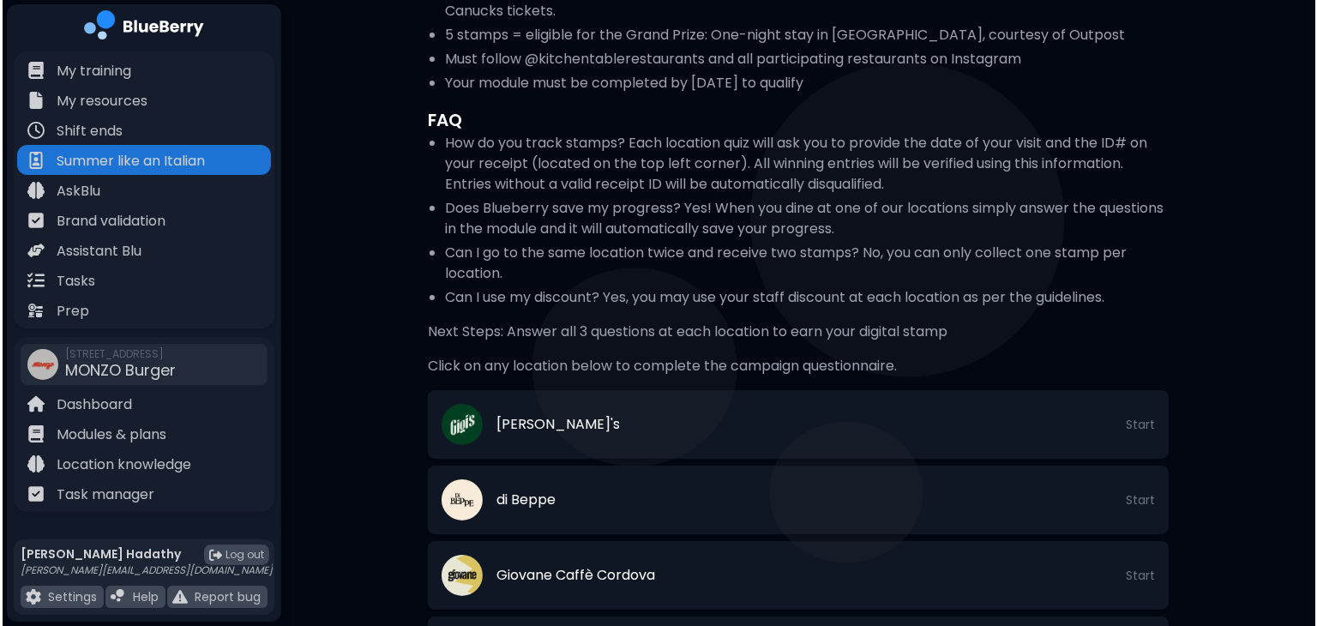
scroll to position [0, 0]
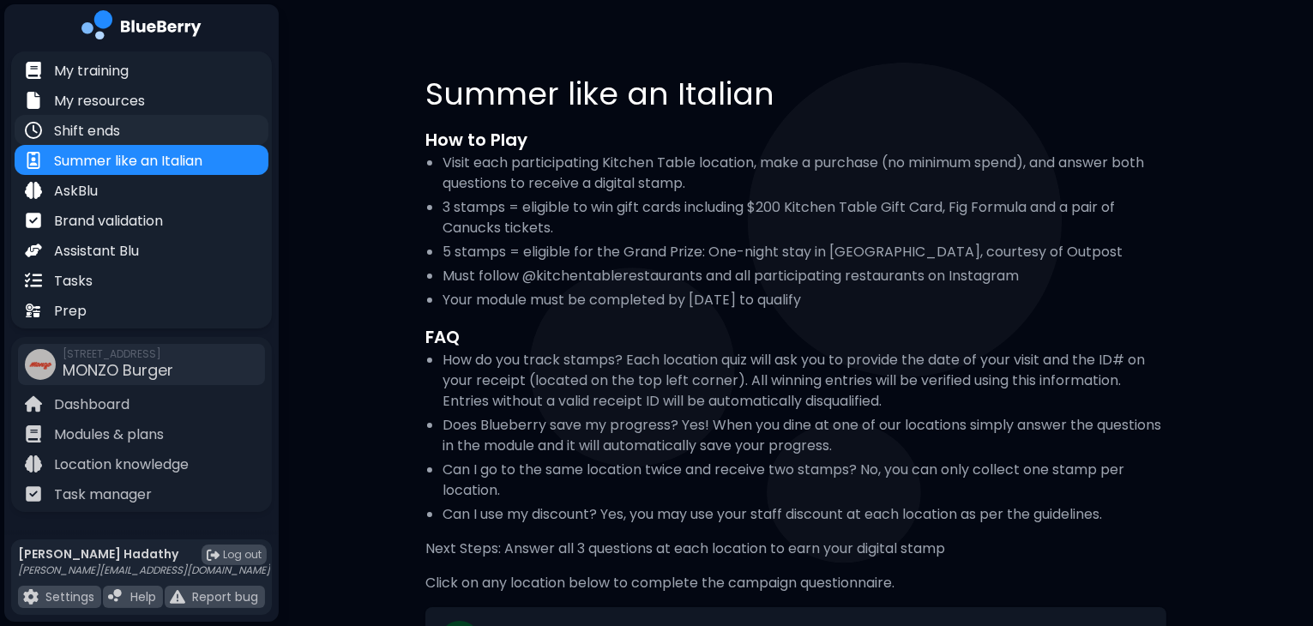
click at [142, 137] on div "Shift ends" at bounding box center [142, 130] width 254 height 30
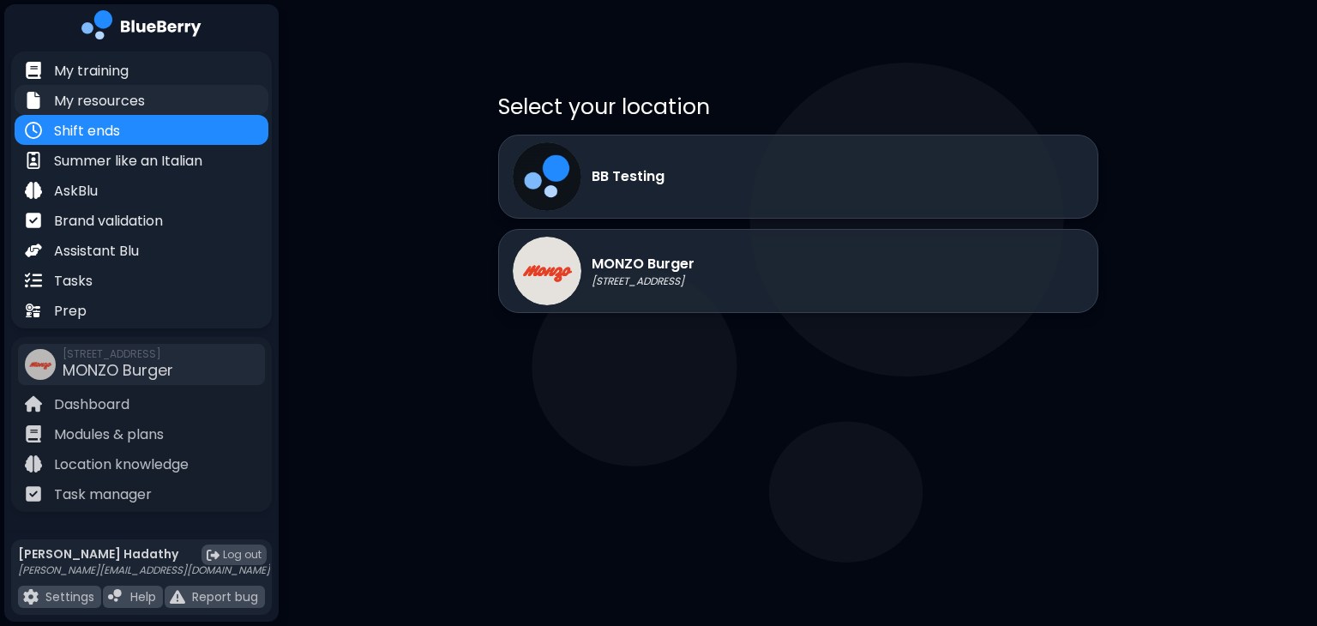
click at [141, 97] on p "My resources" at bounding box center [99, 101] width 91 height 21
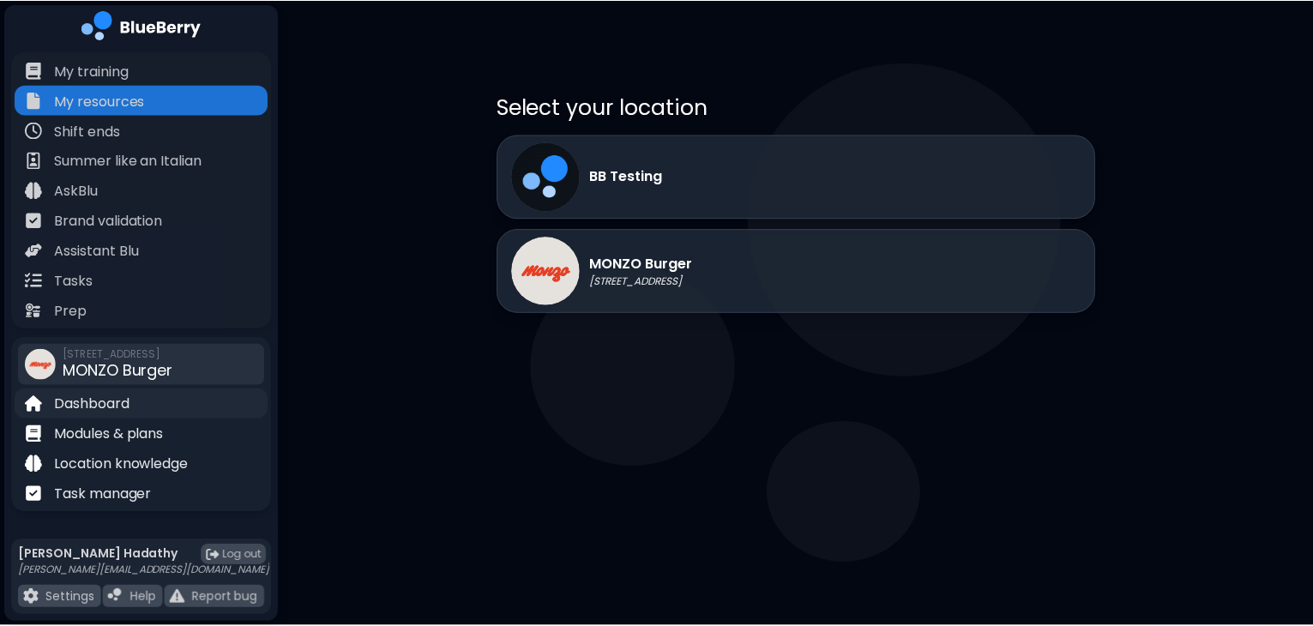
scroll to position [19, 0]
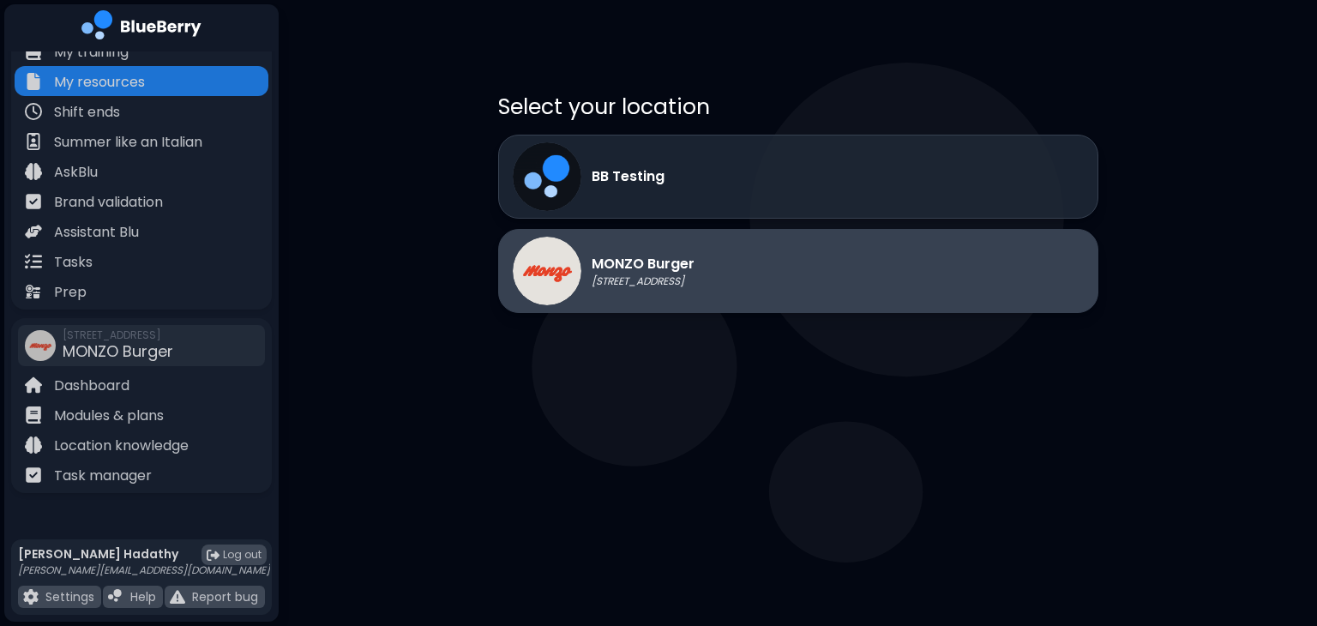
click at [600, 279] on p "[STREET_ADDRESS]" at bounding box center [643, 281] width 103 height 14
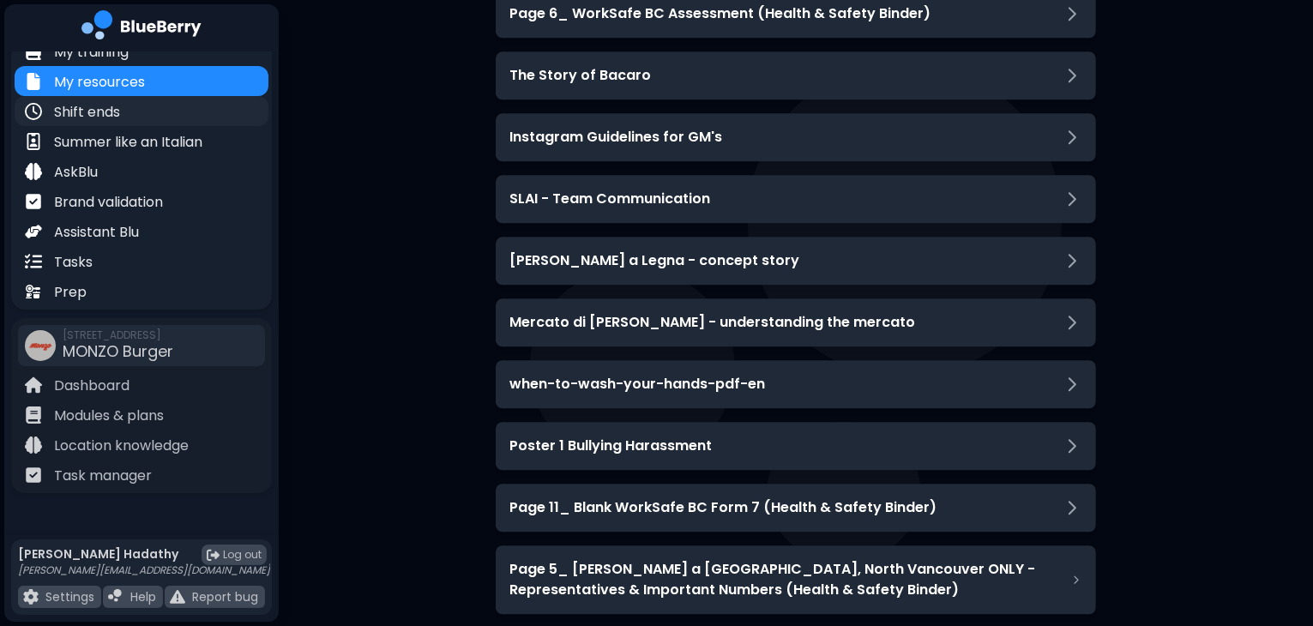
scroll to position [0, 0]
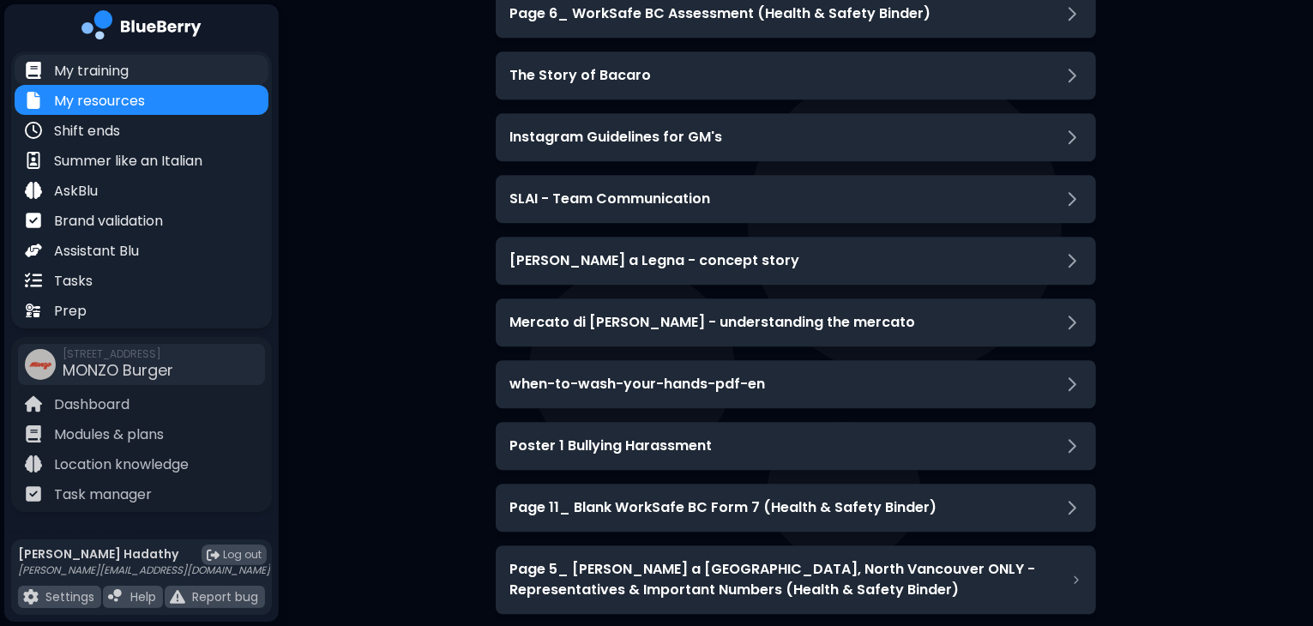
click at [152, 69] on div "My training" at bounding box center [142, 70] width 254 height 30
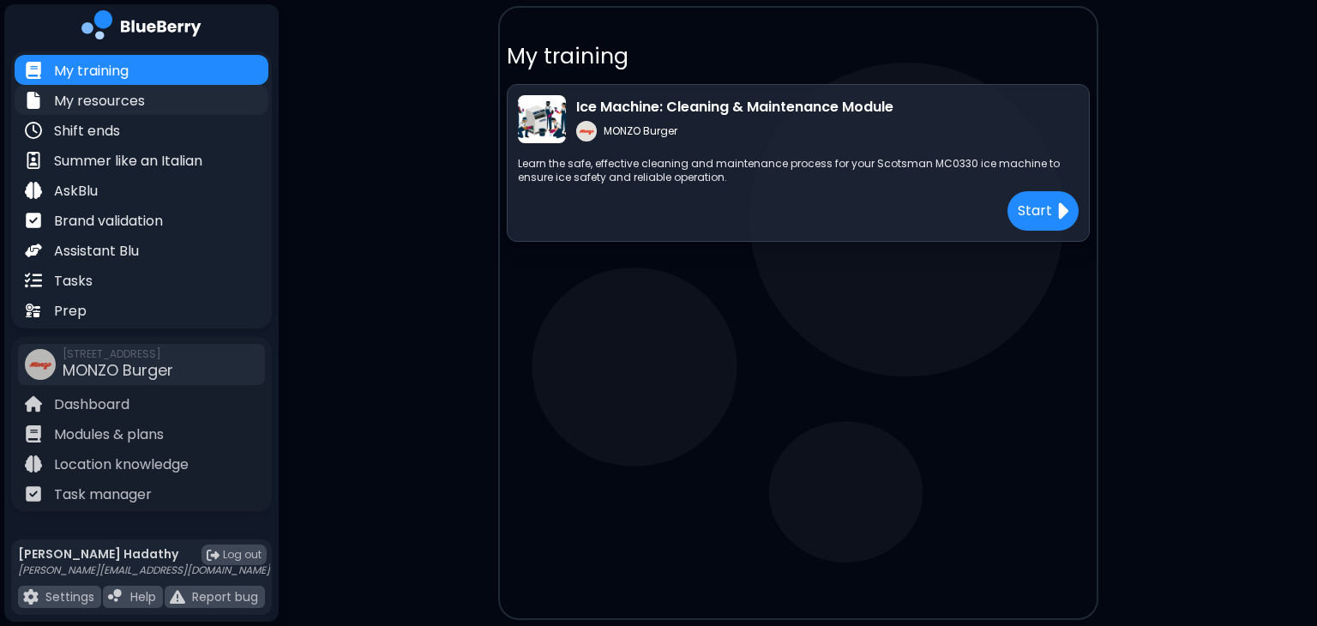
click at [173, 99] on div "My resources" at bounding box center [142, 100] width 254 height 30
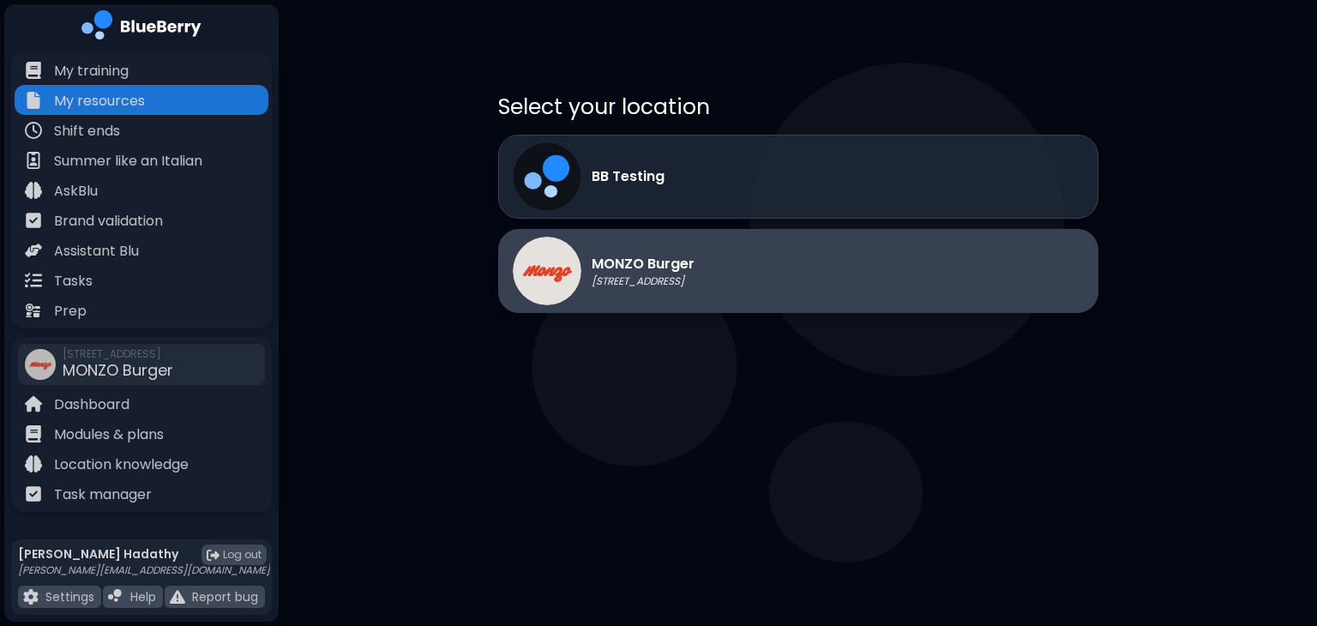
click at [695, 268] on p "MONZO Burger" at bounding box center [643, 264] width 103 height 21
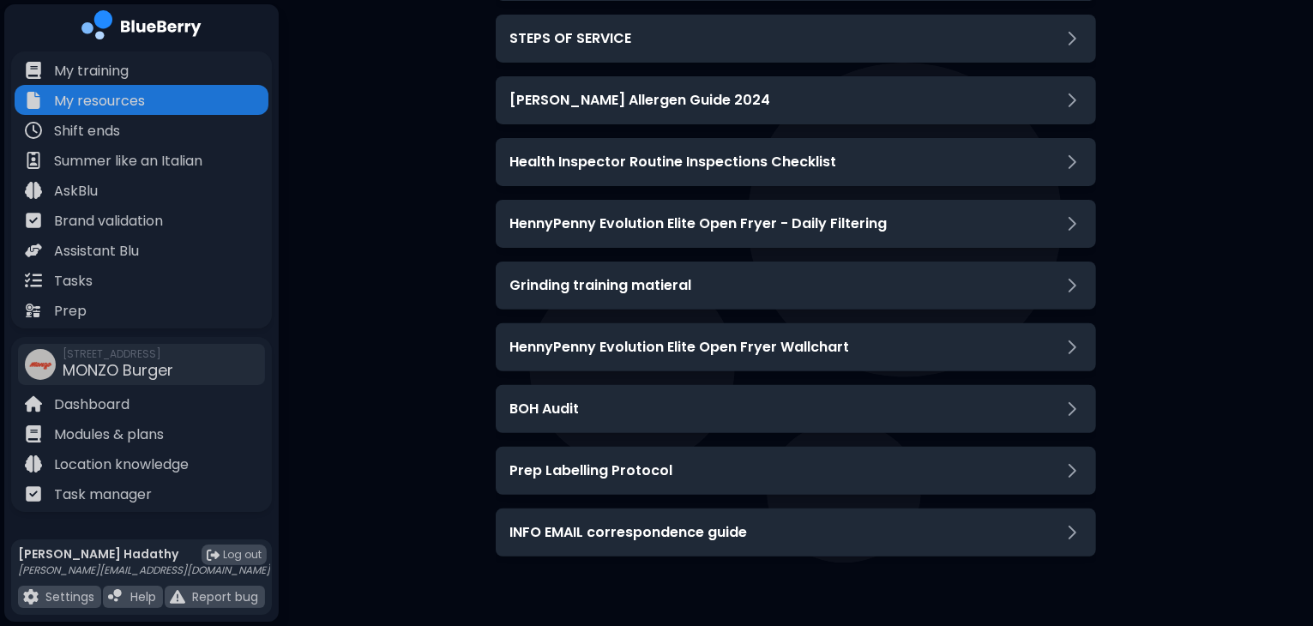
scroll to position [545, 0]
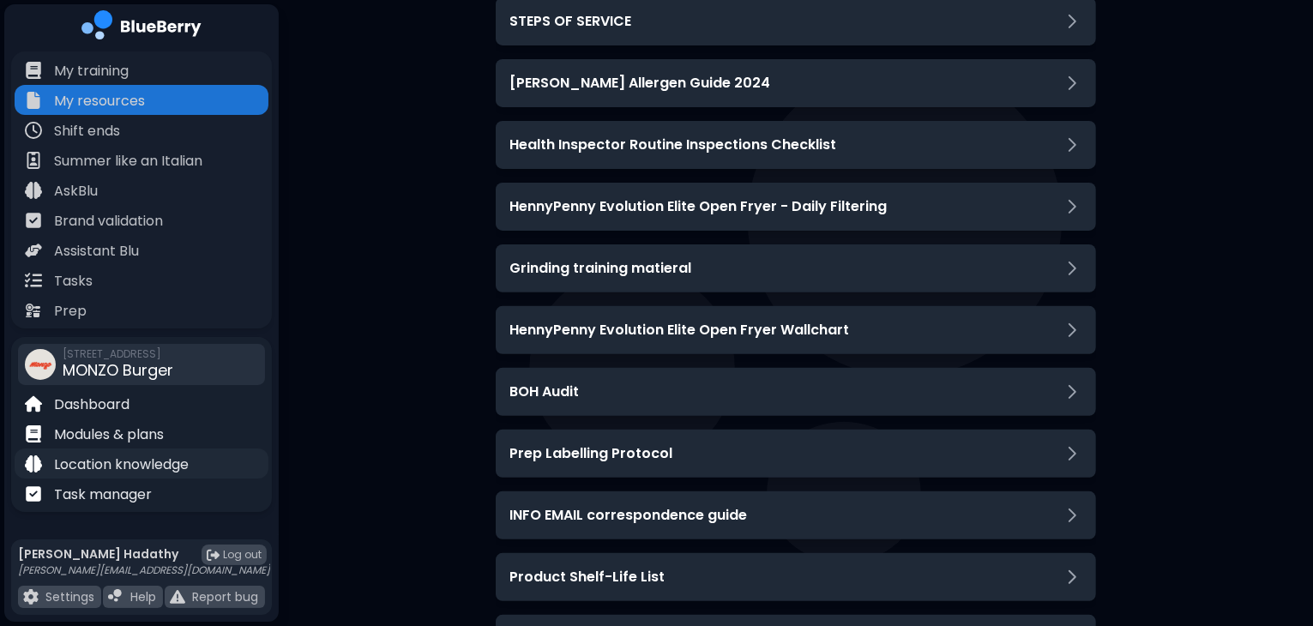
click at [96, 473] on p "Location knowledge" at bounding box center [121, 465] width 135 height 21
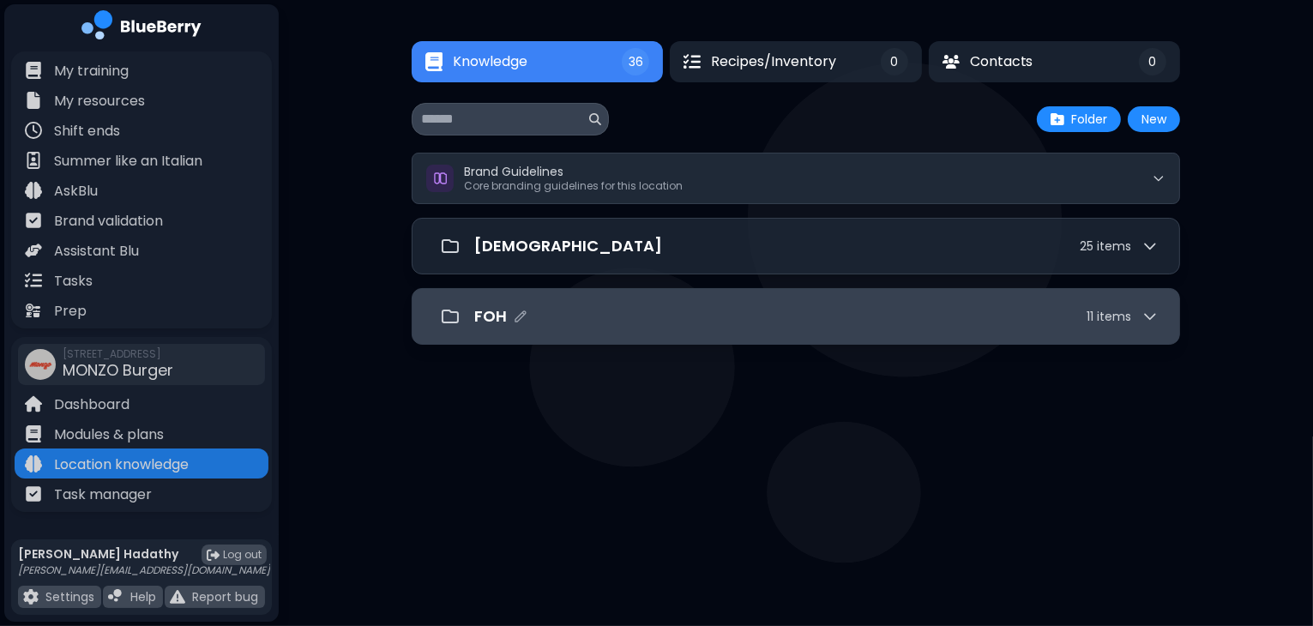
click at [580, 304] on div "FOH 11 item s" at bounding box center [816, 316] width 684 height 24
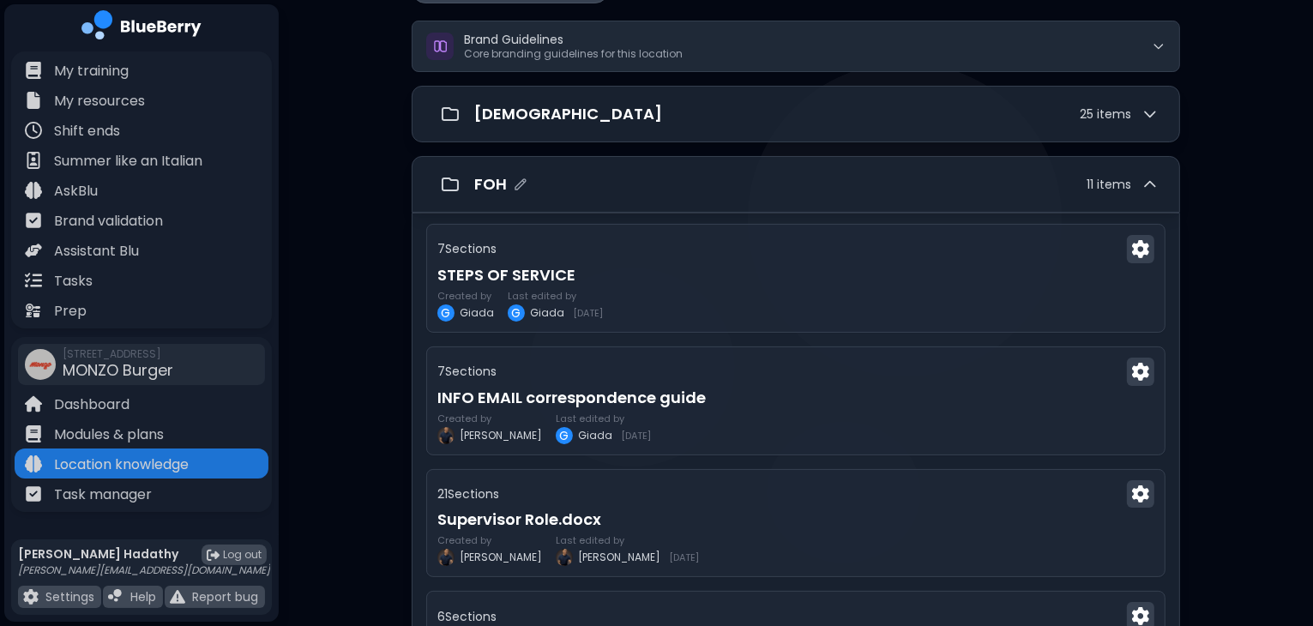
scroll to position [134, 0]
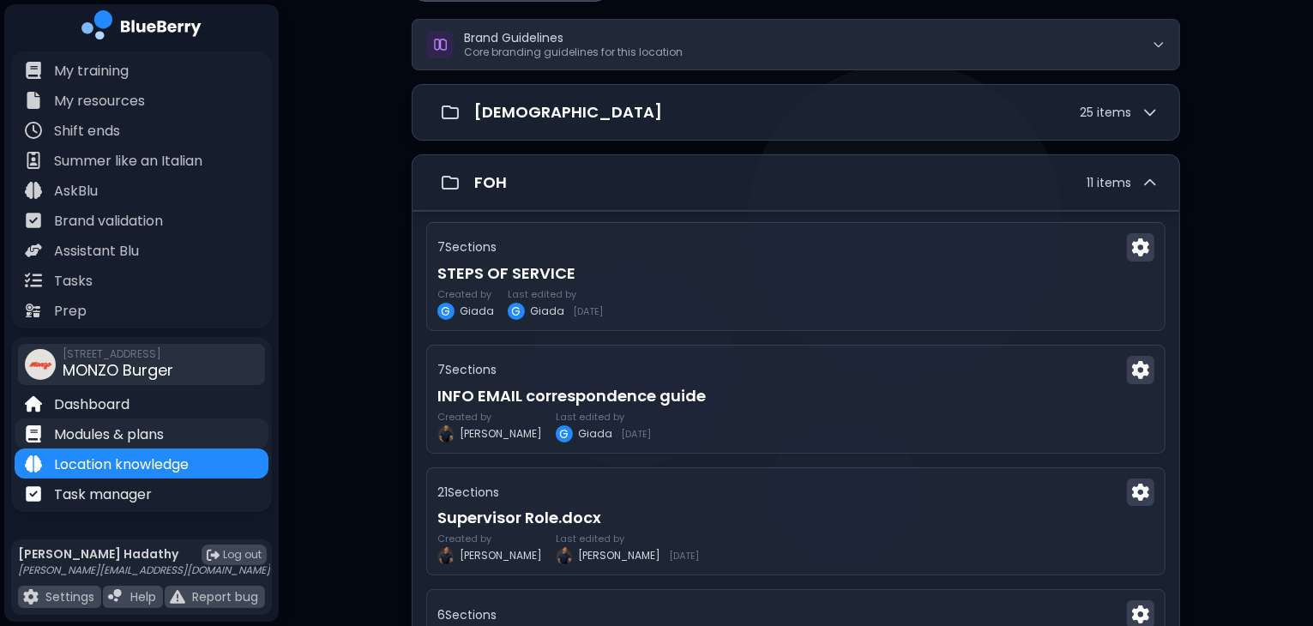
click at [149, 424] on p "Modules & plans" at bounding box center [109, 434] width 110 height 21
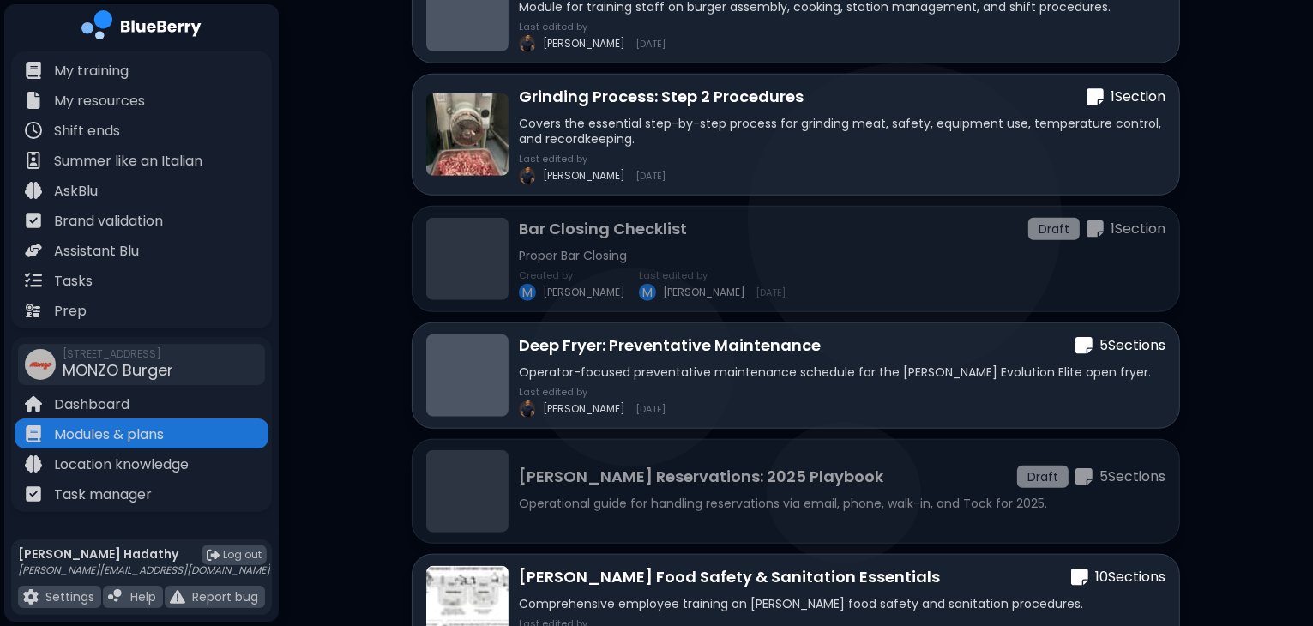
scroll to position [1465, 0]
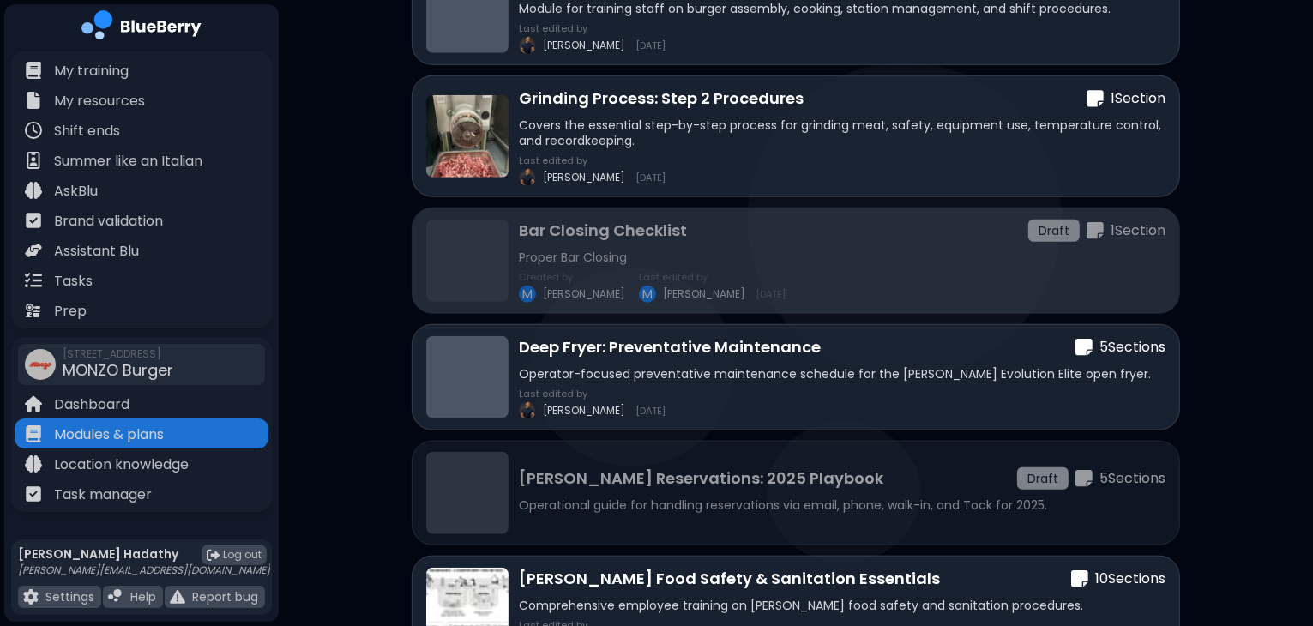
click at [578, 228] on p "Bar Closing Checklist" at bounding box center [603, 231] width 168 height 24
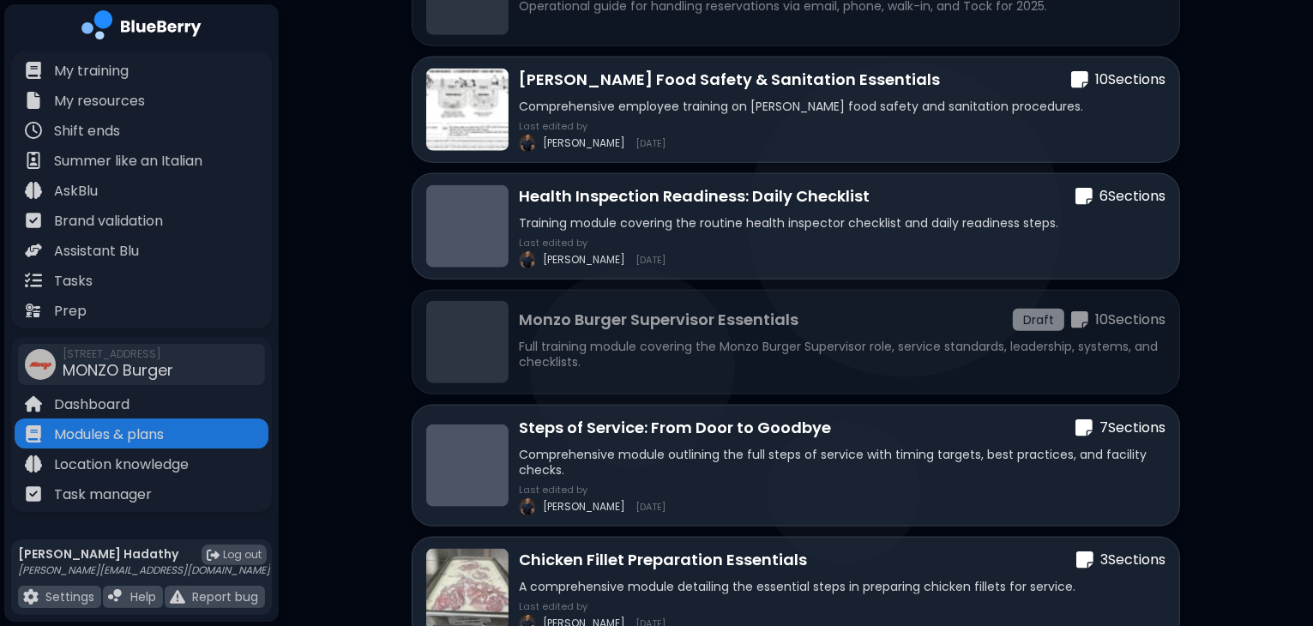
scroll to position [2158, 0]
